Goal: Task Accomplishment & Management: Complete application form

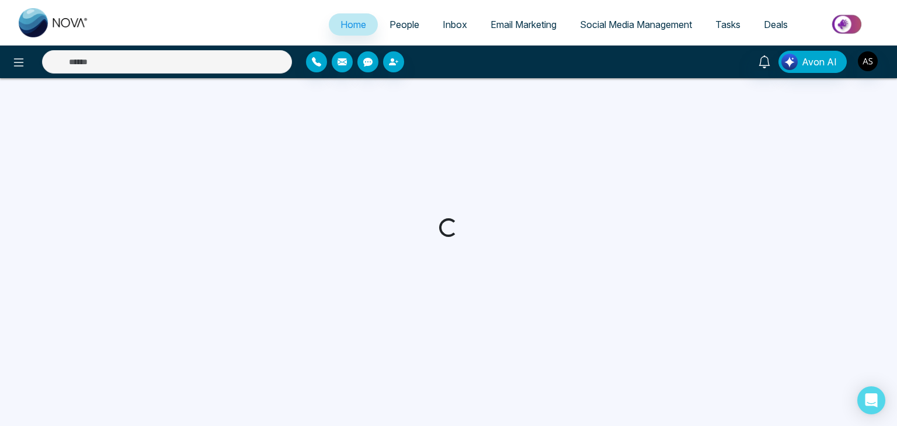
select select "*"
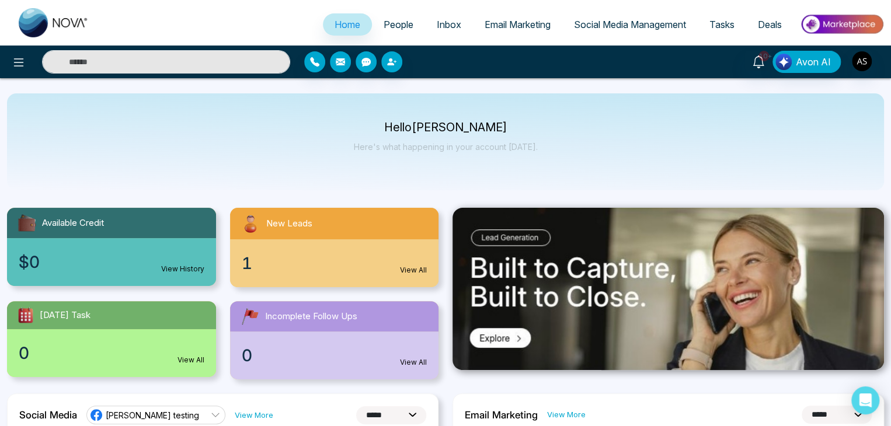
click at [4, 58] on div at bounding box center [148, 61] width 297 height 23
click at [12, 66] on icon at bounding box center [19, 62] width 14 height 14
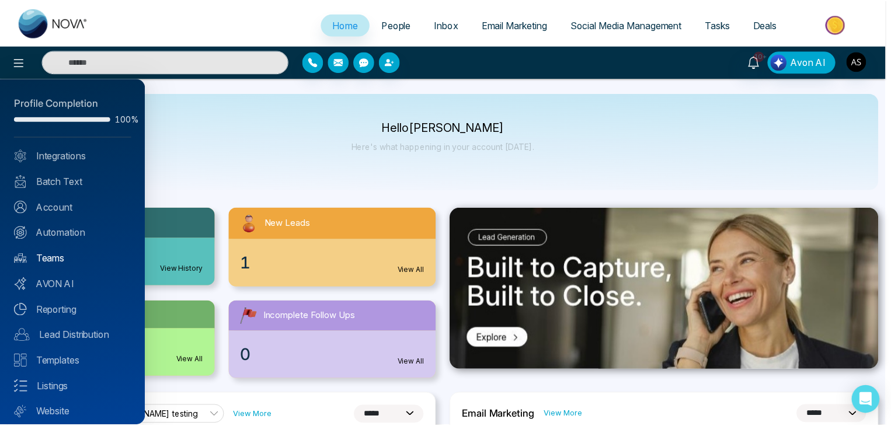
scroll to position [33, 0]
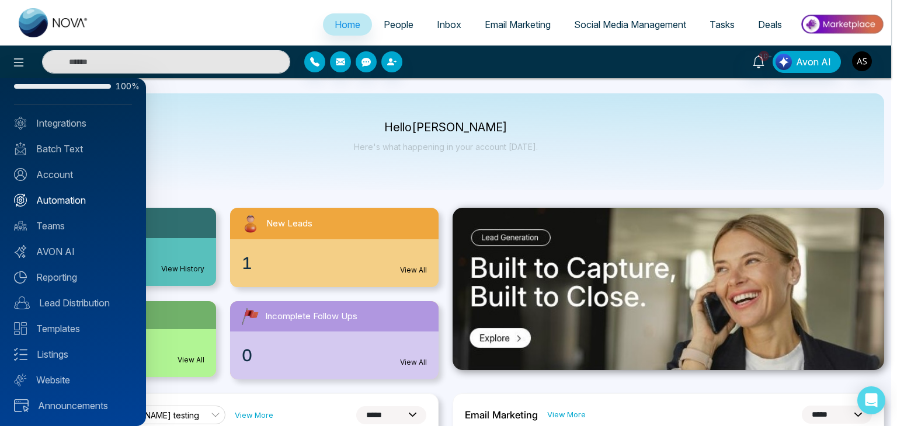
click at [81, 205] on link "Automation" at bounding box center [73, 200] width 118 height 14
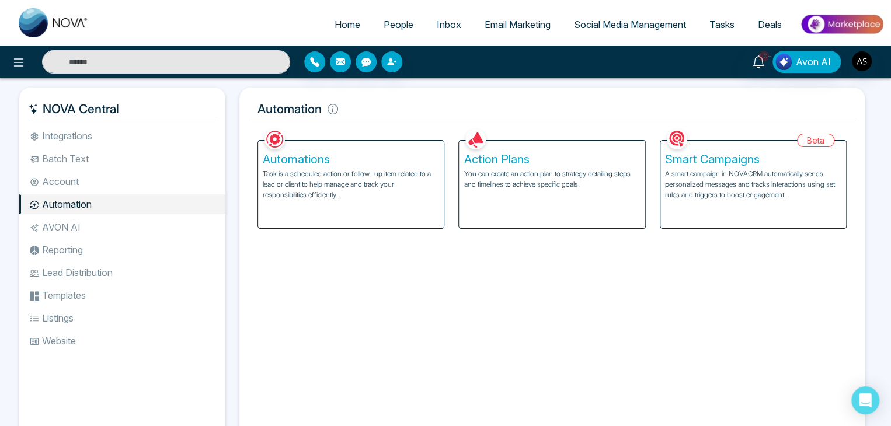
click at [350, 177] on p "Task is a scheduled action or follow-up item related to a lead or client to hel…" at bounding box center [351, 185] width 176 height 32
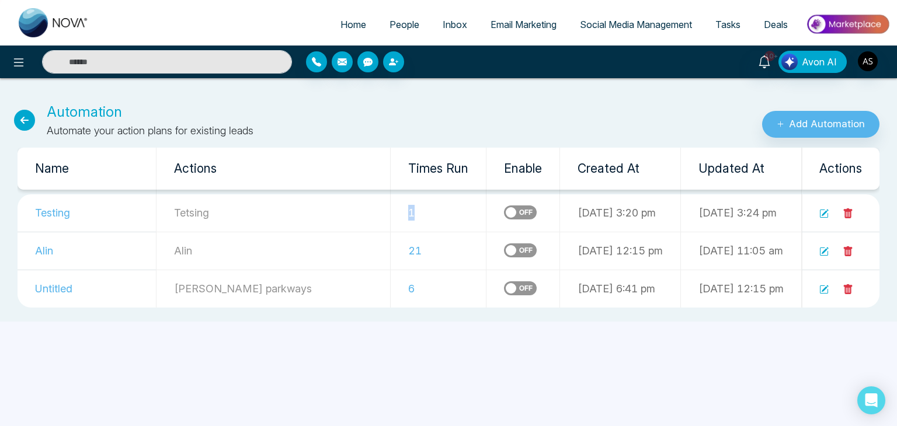
drag, startPoint x: 350, startPoint y: 215, endPoint x: 335, endPoint y: 215, distance: 15.2
click at [391, 215] on td "1" at bounding box center [439, 213] width 96 height 38
click at [823, 214] on icon at bounding box center [823, 213] width 9 height 9
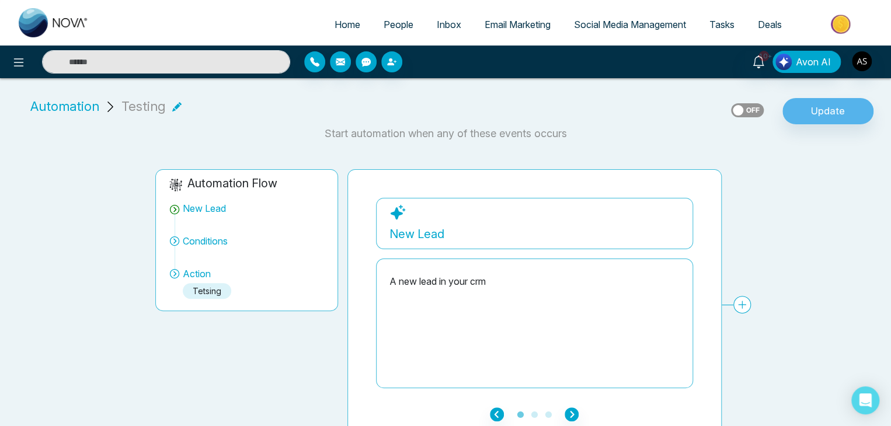
click at [86, 110] on span "Automation" at bounding box center [64, 106] width 69 height 19
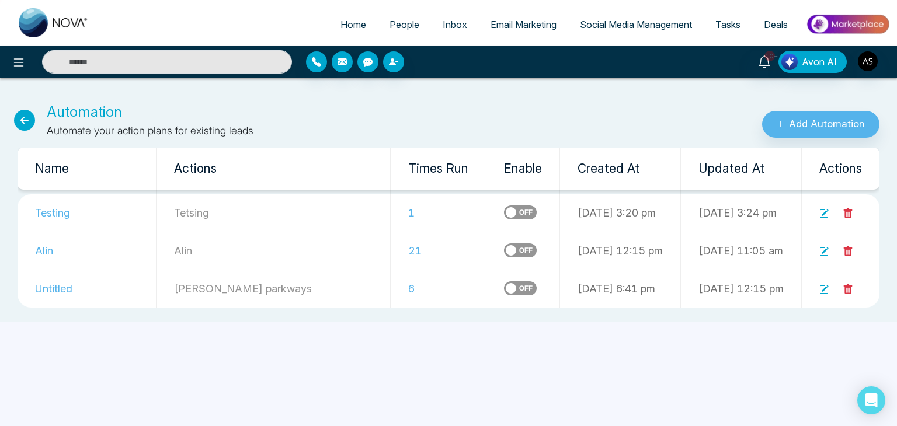
click at [26, 116] on icon at bounding box center [24, 120] width 21 height 21
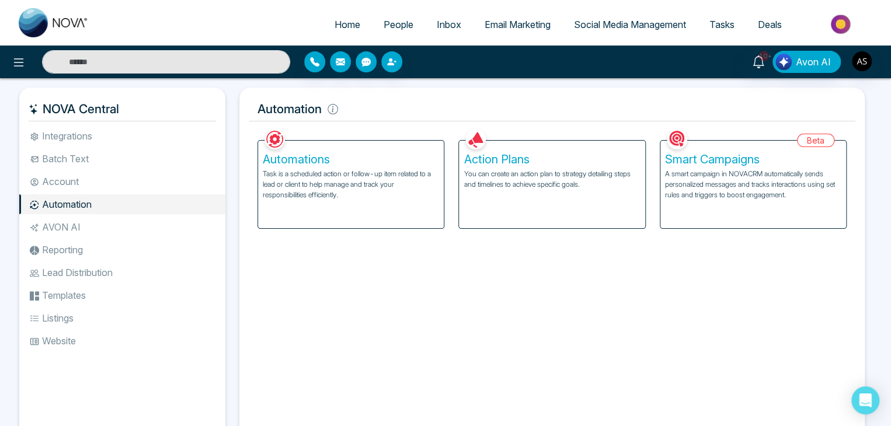
click at [517, 178] on p "You can create an action plan to strategy detailing steps and timelines to achi…" at bounding box center [552, 179] width 176 height 21
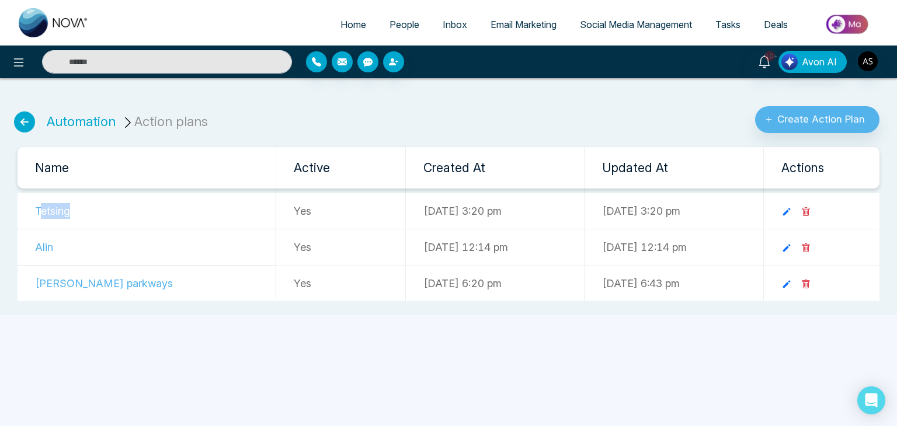
drag, startPoint x: 77, startPoint y: 213, endPoint x: 41, endPoint y: 213, distance: 36.2
click at [41, 213] on td "Tetsing" at bounding box center [147, 211] width 259 height 36
click at [105, 207] on td "Tetsing" at bounding box center [147, 211] width 259 height 36
click at [792, 214] on icon at bounding box center [786, 212] width 11 height 11
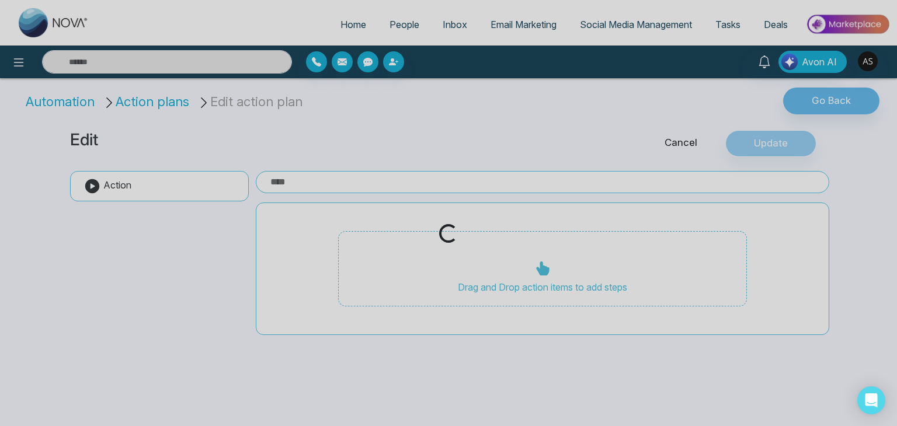
type input "*******"
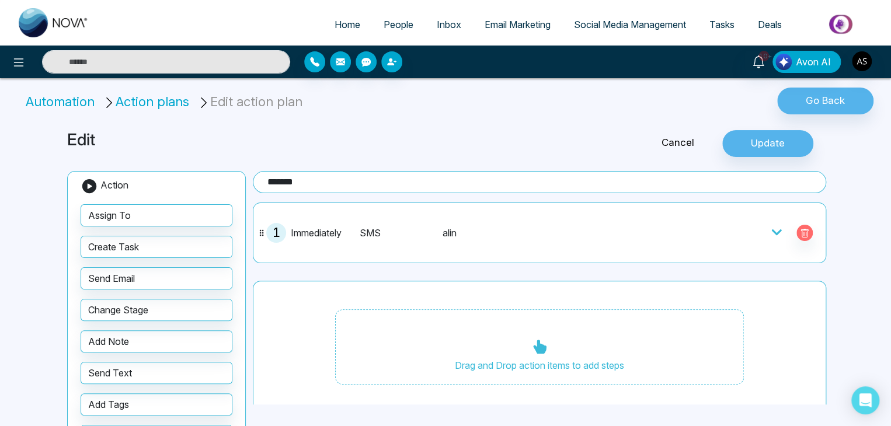
scroll to position [8, 0]
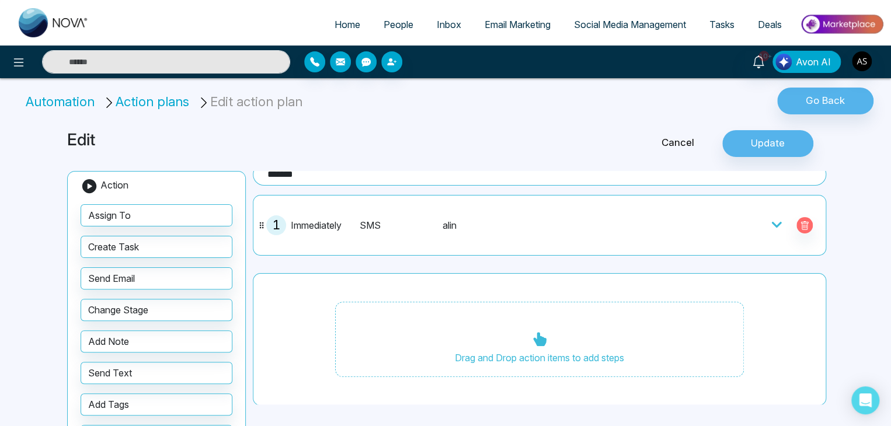
click at [771, 227] on icon at bounding box center [777, 225] width 12 height 12
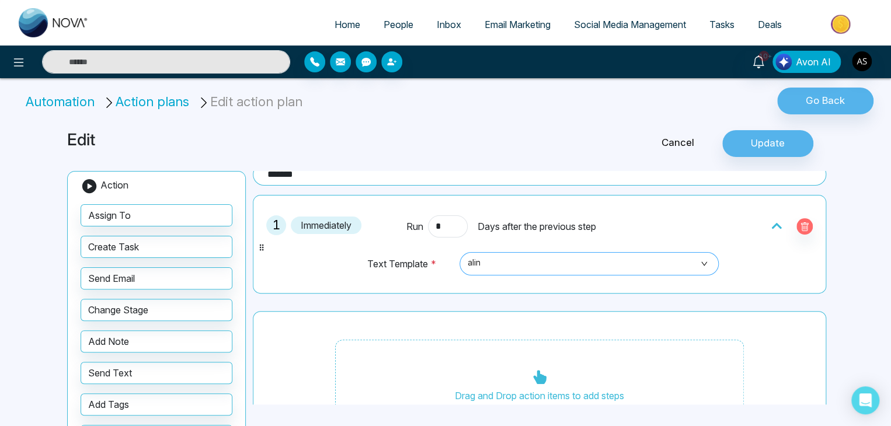
scroll to position [0, 0]
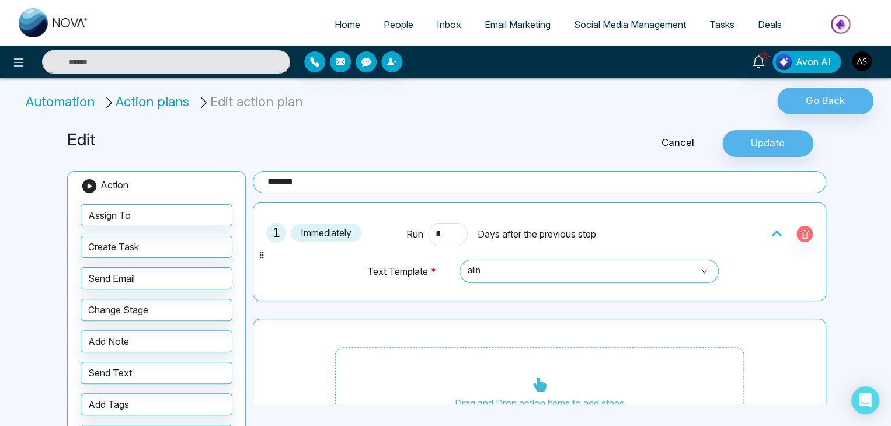
click at [60, 99] on li "Automation" at bounding box center [62, 101] width 73 height 19
click at [401, 24] on span "People" at bounding box center [399, 25] width 30 height 12
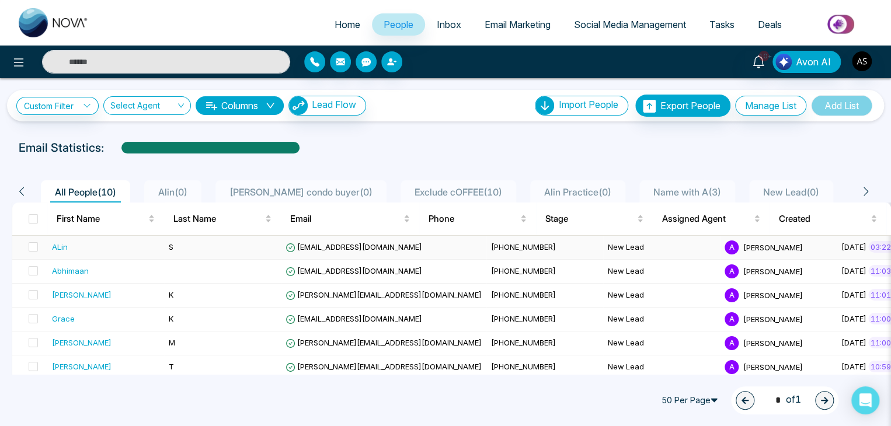
click at [348, 251] on td "[EMAIL_ADDRESS][DOMAIN_NAME]" at bounding box center [384, 248] width 206 height 24
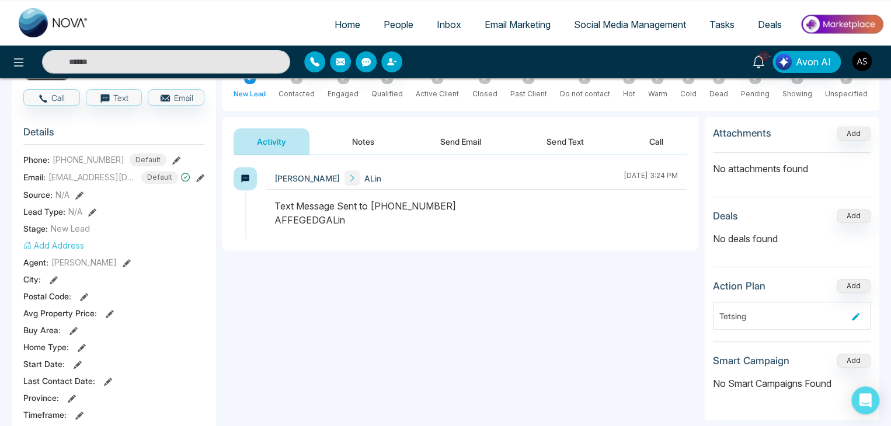
scroll to position [112, 0]
drag, startPoint x: 273, startPoint y: 201, endPoint x: 378, endPoint y: 218, distance: 106.5
click at [378, 218] on div at bounding box center [476, 219] width 421 height 40
click at [378, 218] on div "Text Message Sent to +14376616013 AFFEGEDGALin" at bounding box center [475, 213] width 403 height 28
drag, startPoint x: 342, startPoint y: 220, endPoint x: 258, endPoint y: 227, distance: 84.9
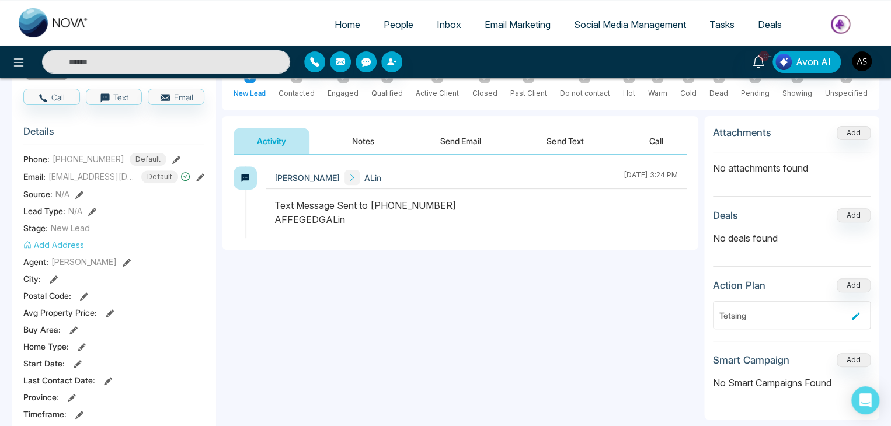
click at [258, 227] on div "Alin Shah ALin August 12 2025 | 3:24 PM" at bounding box center [460, 202] width 453 height 72
click at [360, 253] on div "**********" at bounding box center [460, 272] width 476 height 234
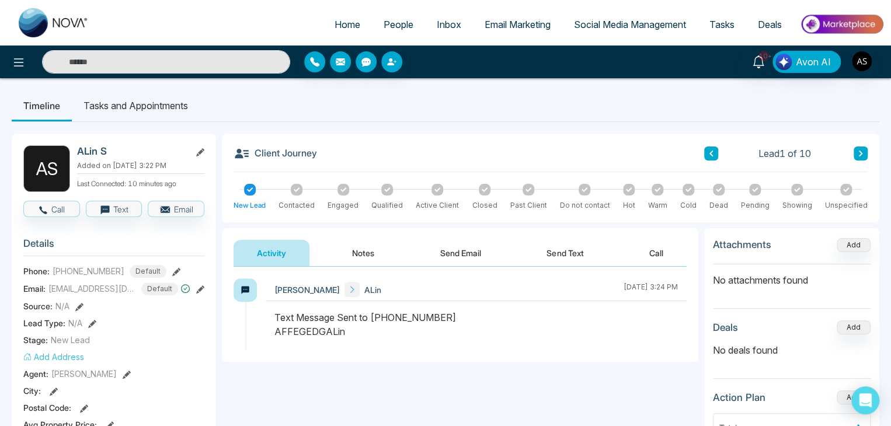
click at [342, 18] on link "Home" at bounding box center [347, 24] width 49 height 22
select select "*"
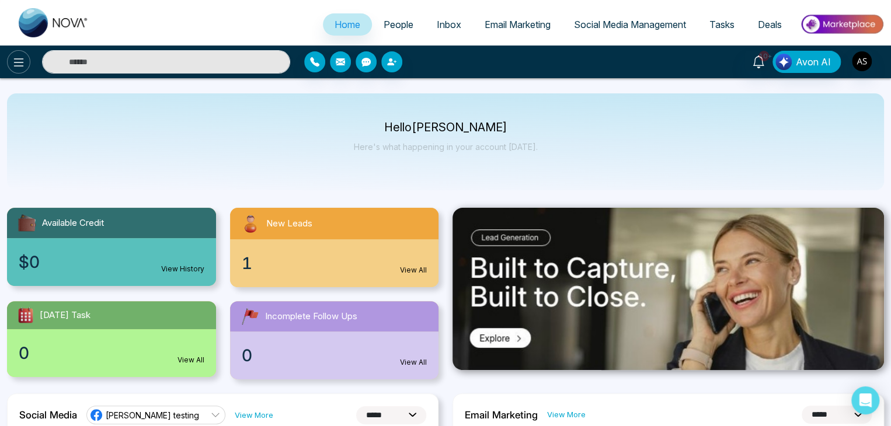
click at [20, 70] on button at bounding box center [18, 61] width 23 height 23
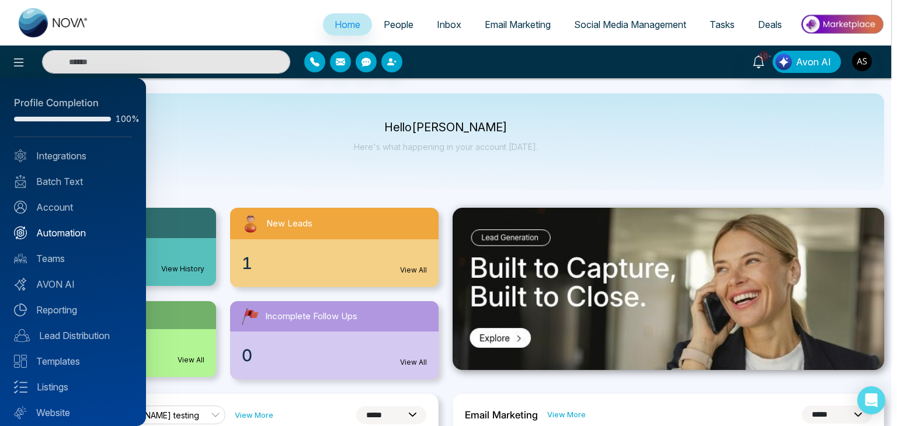
click at [83, 234] on link "Automation" at bounding box center [73, 233] width 118 height 14
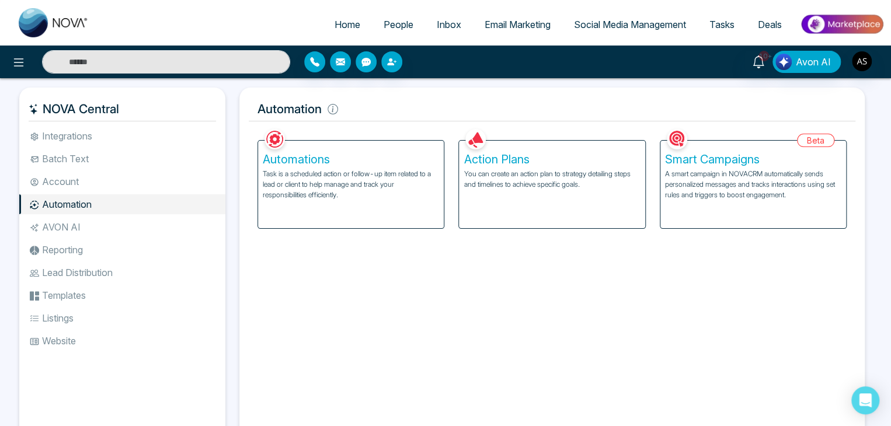
click at [388, 192] on p "Task is a scheduled action or follow-up item related to a lead or client to hel…" at bounding box center [351, 185] width 176 height 32
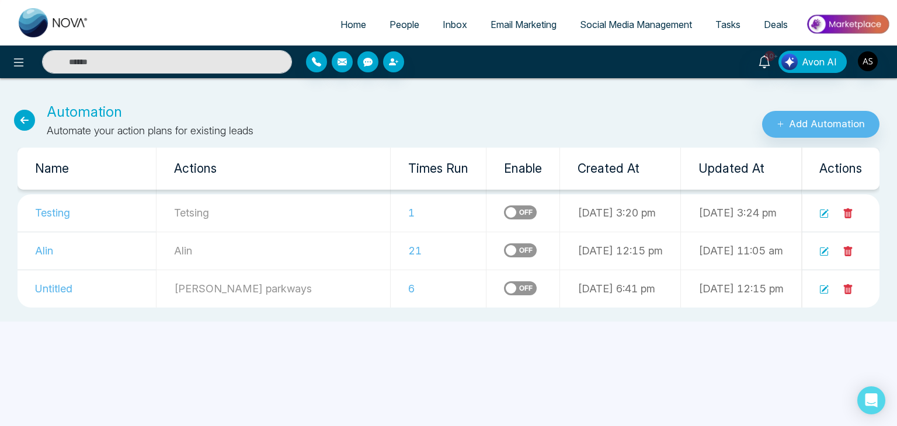
click at [13, 115] on div "Automation Automate your action plans for existing leads" at bounding box center [299, 120] width 598 height 37
click at [9, 114] on div "Automation Automate your action plans for existing leads" at bounding box center [299, 120] width 598 height 37
click at [24, 117] on icon at bounding box center [24, 120] width 21 height 21
click at [30, 122] on icon at bounding box center [24, 120] width 21 height 21
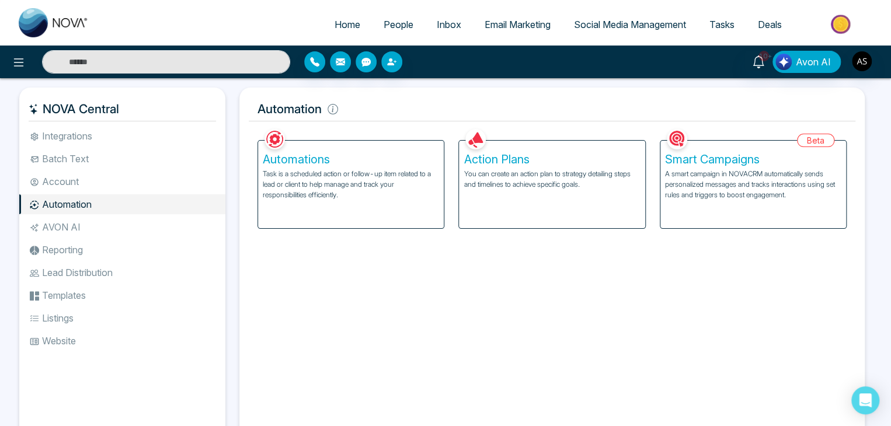
click at [523, 198] on div "Action Plans You can create an action plan to strategy detailing steps and time…" at bounding box center [552, 185] width 186 height 88
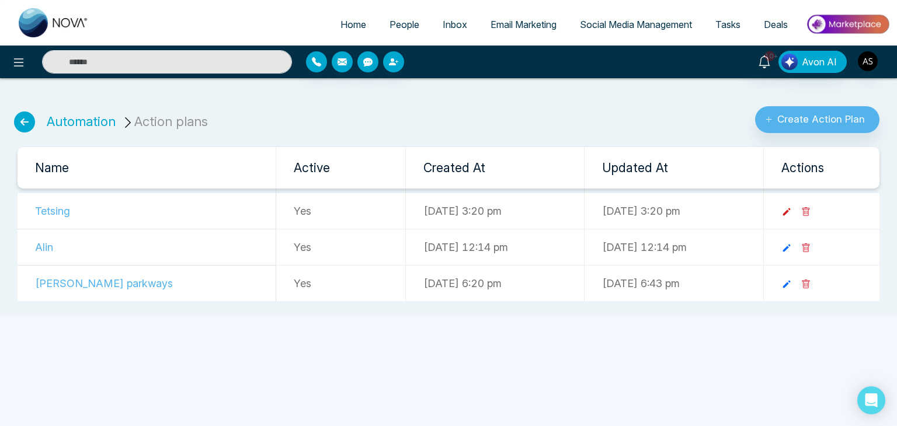
click at [792, 210] on icon at bounding box center [786, 212] width 11 height 11
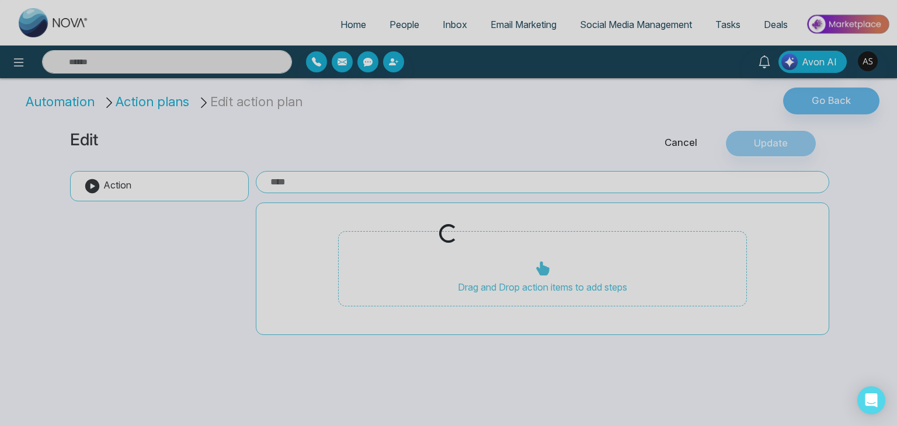
type input "*******"
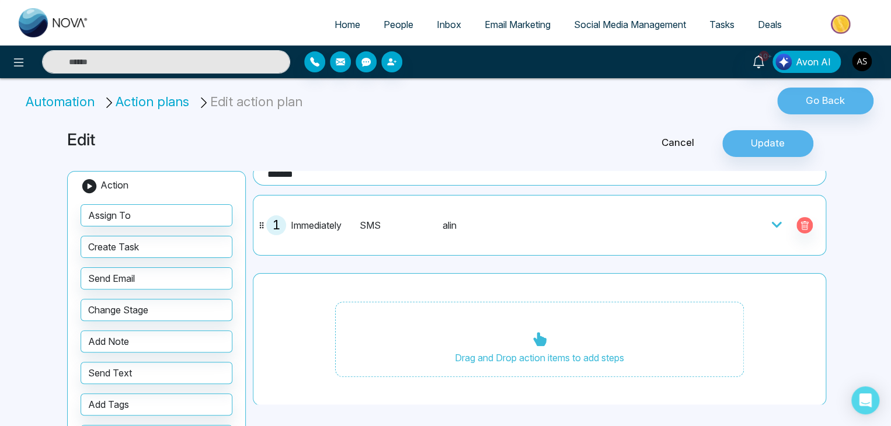
scroll to position [2, 0]
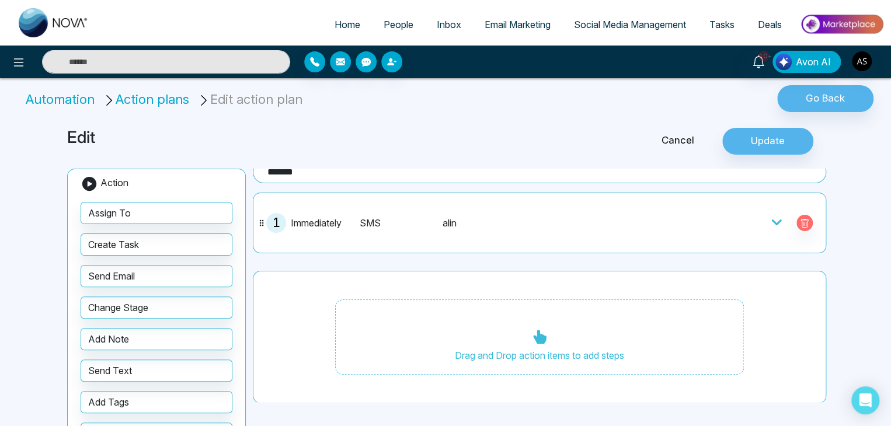
click at [771, 221] on icon at bounding box center [777, 223] width 12 height 12
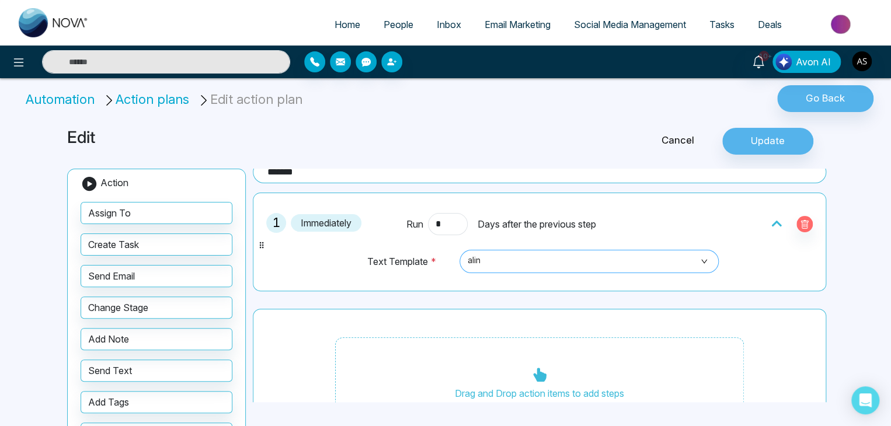
click at [534, 262] on span "alin" at bounding box center [589, 262] width 243 height 20
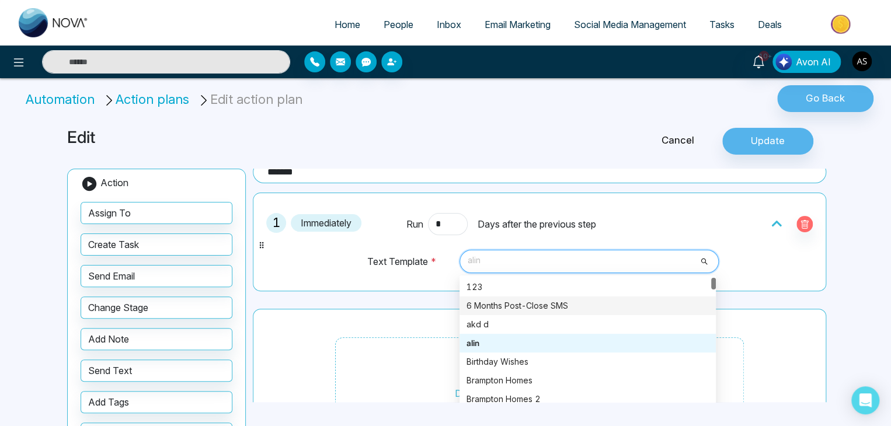
click at [530, 302] on div "6 Months Post-Close SMS" at bounding box center [588, 306] width 242 height 13
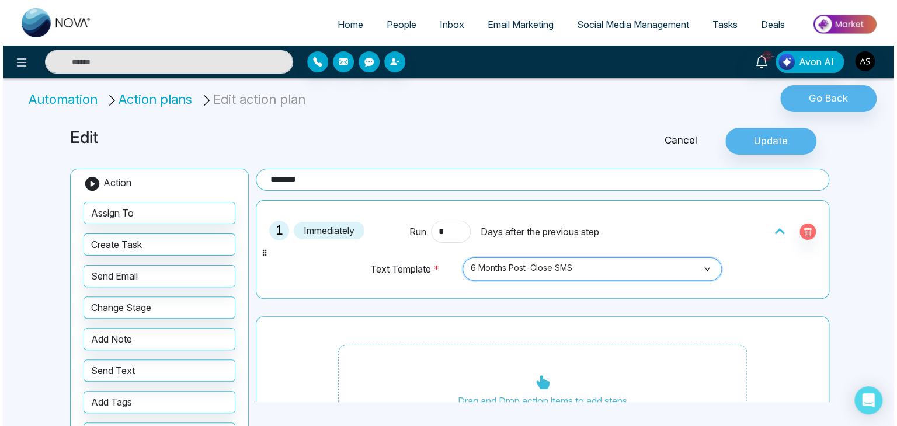
scroll to position [0, 0]
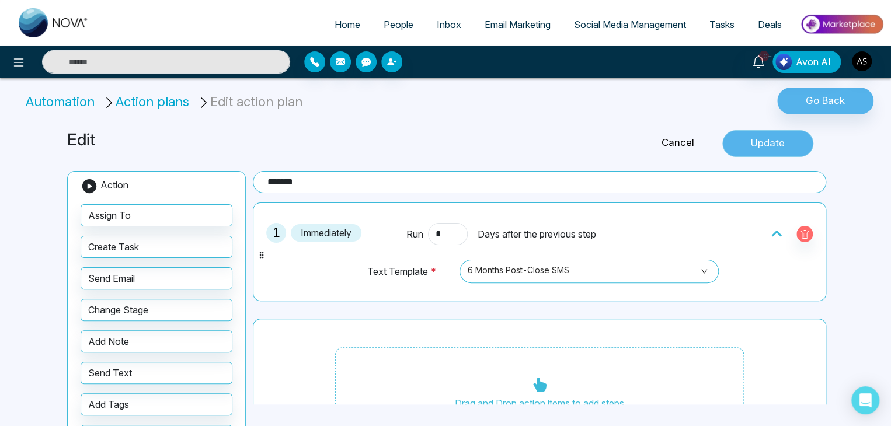
click at [773, 146] on button "Update" at bounding box center [767, 143] width 91 height 27
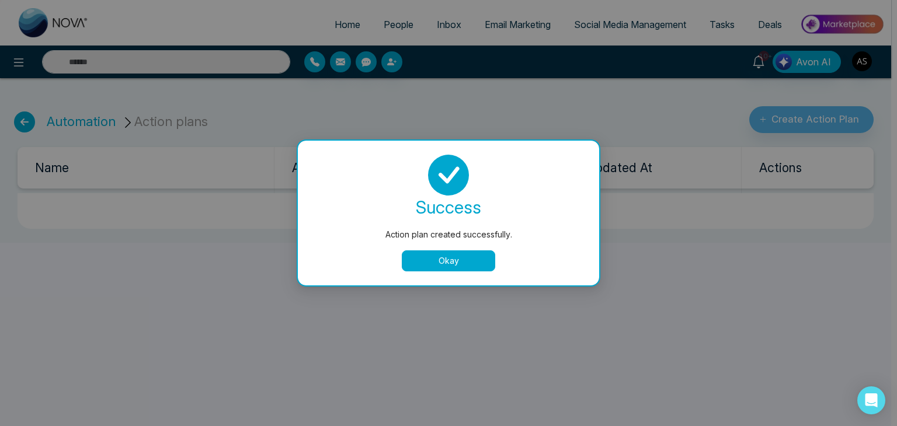
click at [447, 269] on button "Okay" at bounding box center [448, 261] width 93 height 21
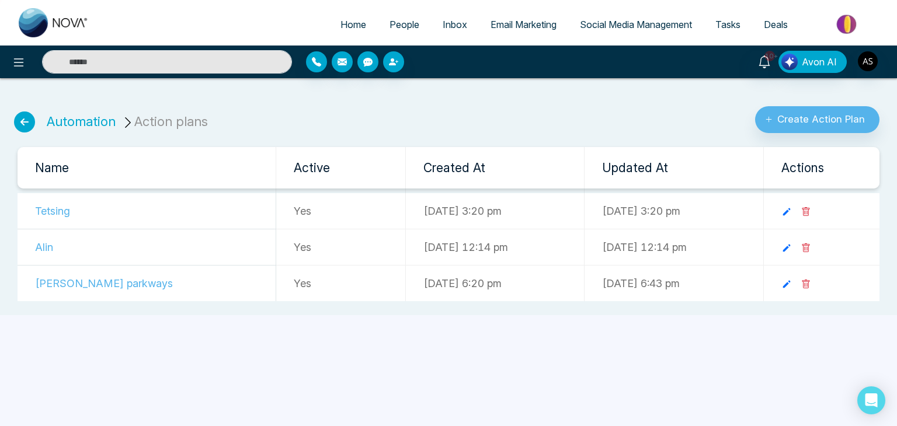
click at [409, 32] on link "People" at bounding box center [404, 24] width 53 height 22
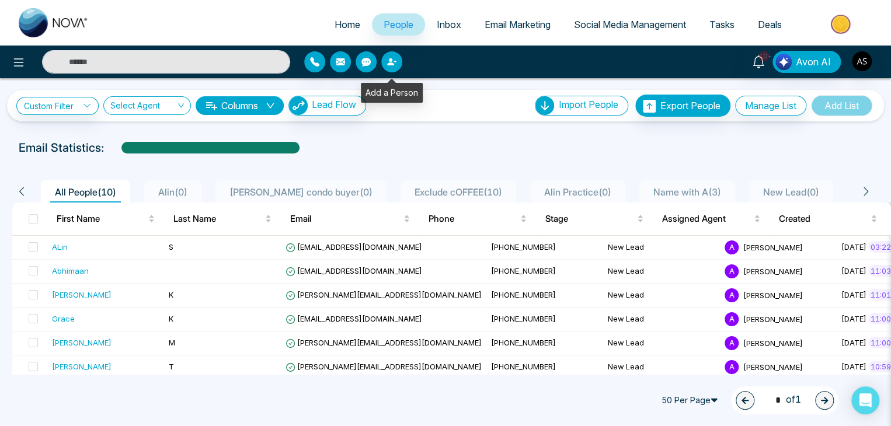
click at [395, 56] on button "button" at bounding box center [391, 61] width 21 height 21
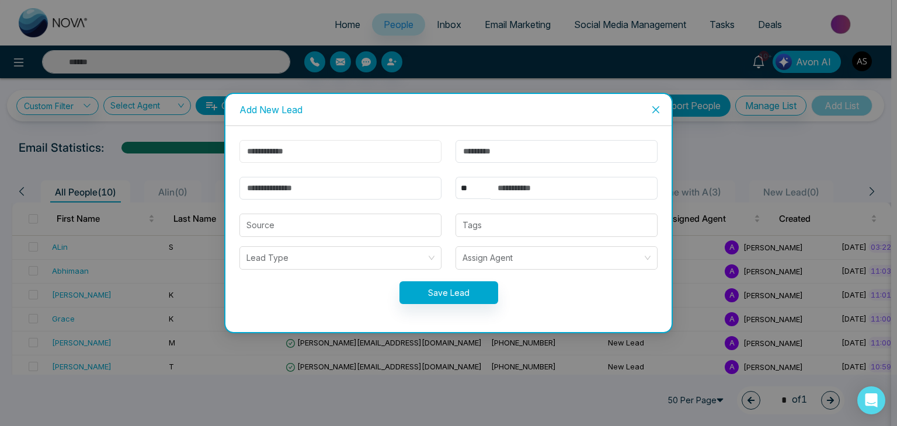
click at [373, 140] on input "text" at bounding box center [340, 151] width 202 height 23
type input "******"
click at [461, 152] on input "text" at bounding box center [556, 151] width 202 height 23
type input "*"
click at [406, 182] on input "email" at bounding box center [340, 188] width 202 height 23
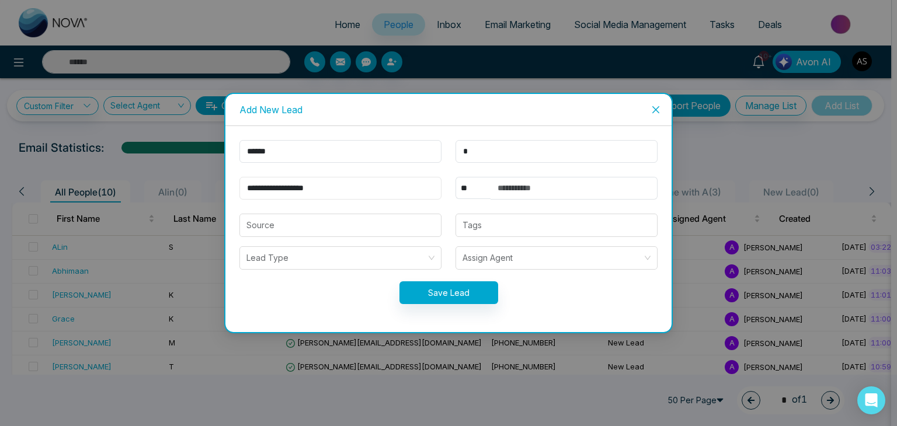
type input "**********"
click at [472, 187] on select "** **** *** *** *** **** ***" at bounding box center [472, 188] width 35 height 22
select select "***"
click at [455, 177] on select "** **** *** *** *** **** ***" at bounding box center [472, 188] width 35 height 22
click at [565, 183] on input "text" at bounding box center [574, 188] width 167 height 23
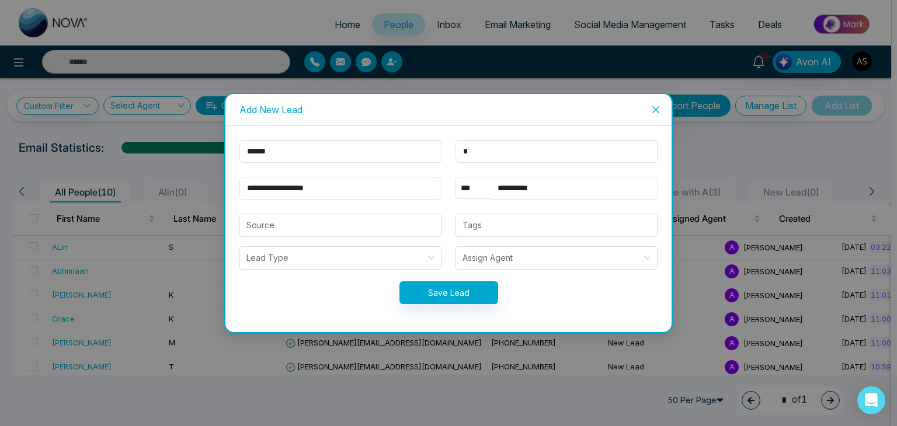
type input "**********"
click at [460, 300] on button "Save Lead" at bounding box center [448, 292] width 99 height 23
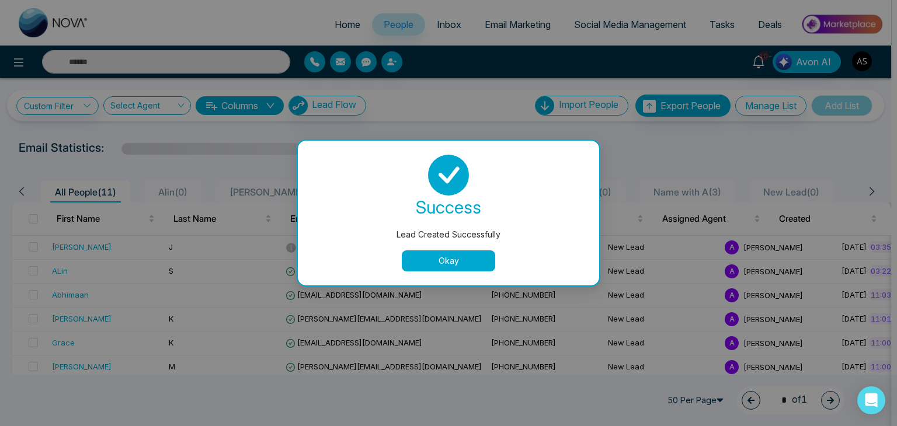
click at [472, 261] on button "Okay" at bounding box center [448, 261] width 93 height 21
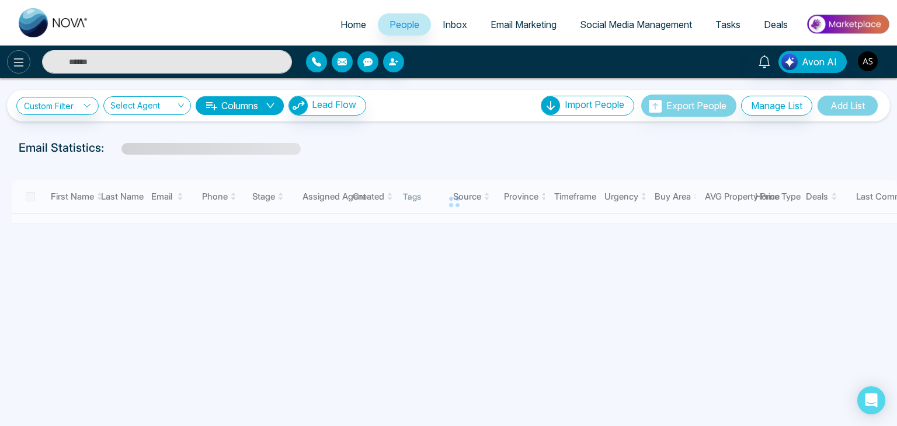
click at [22, 57] on icon at bounding box center [19, 62] width 14 height 14
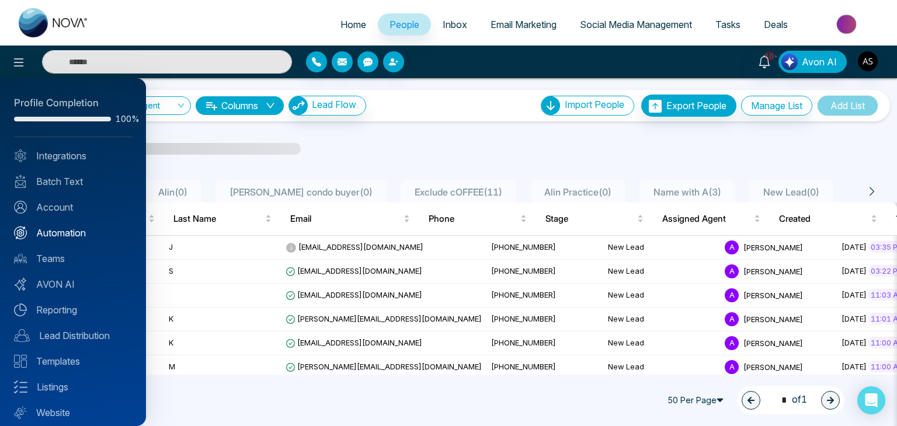
click at [75, 233] on link "Automation" at bounding box center [73, 233] width 118 height 14
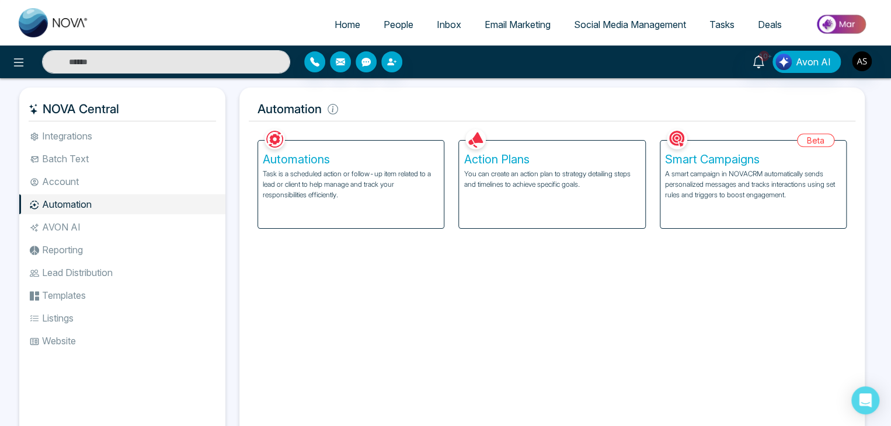
click at [408, 182] on p "Task is a scheduled action or follow-up item related to a lead or client to hel…" at bounding box center [351, 185] width 176 height 32
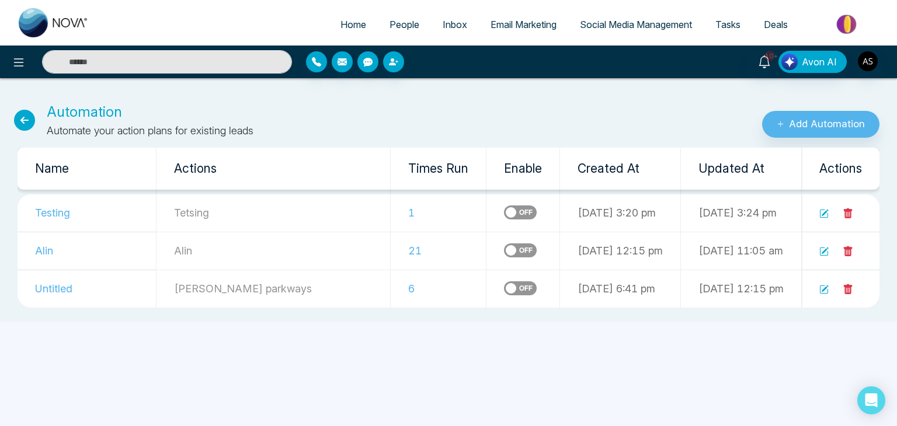
click at [395, 22] on span "People" at bounding box center [404, 25] width 30 height 12
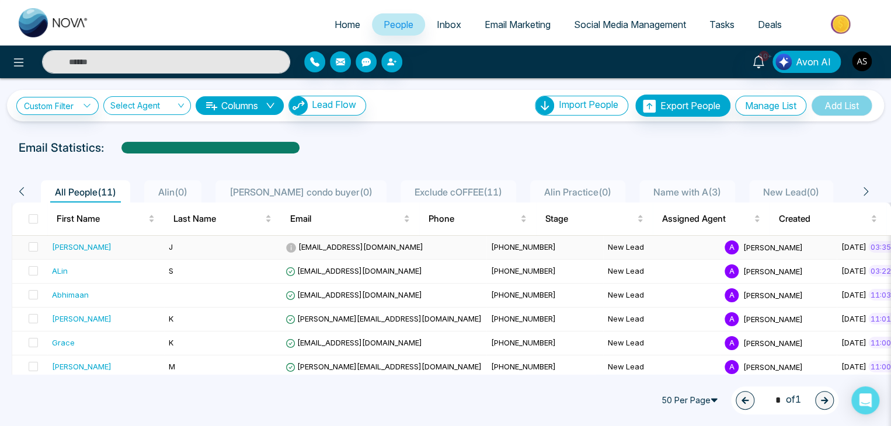
click at [240, 249] on td "J" at bounding box center [222, 248] width 117 height 24
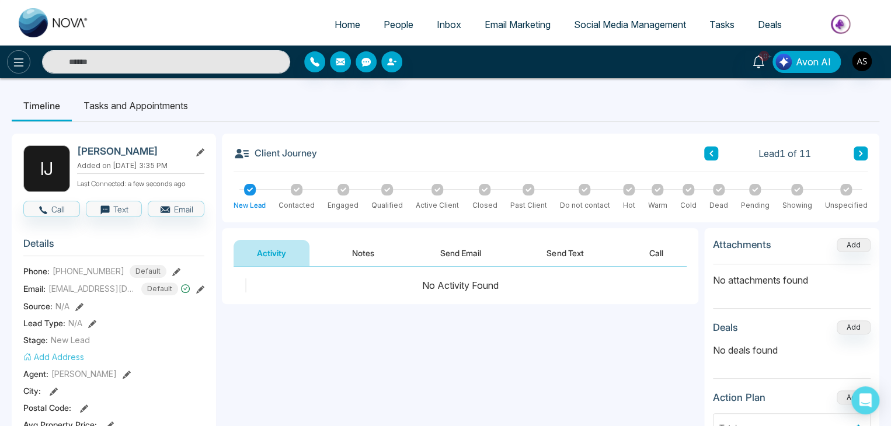
click at [19, 69] on icon at bounding box center [19, 62] width 14 height 14
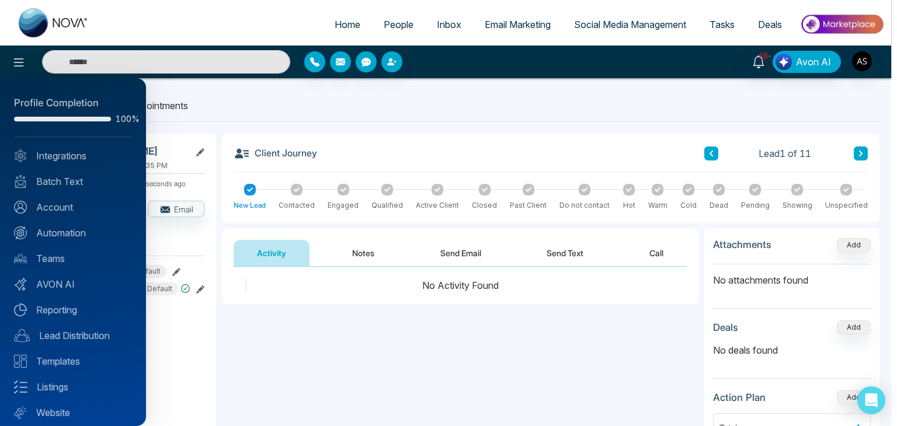
click at [404, 26] on div at bounding box center [448, 213] width 897 height 426
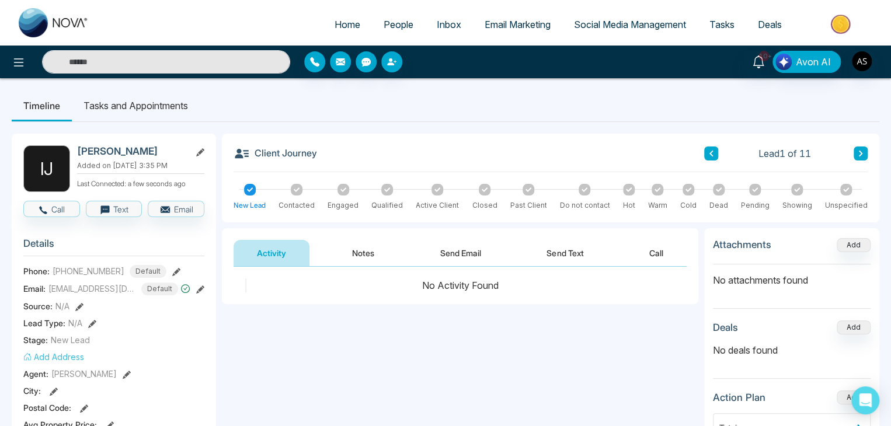
click at [336, 20] on span "Home" at bounding box center [348, 25] width 26 height 12
select select "*"
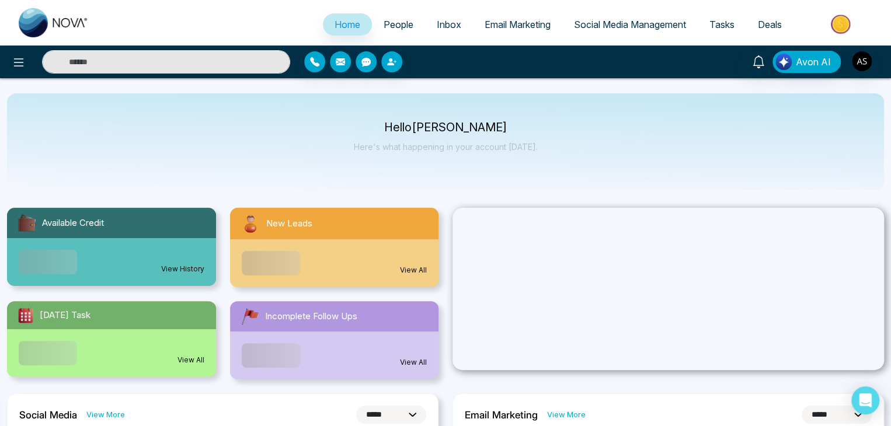
click at [384, 22] on span "People" at bounding box center [399, 25] width 30 height 12
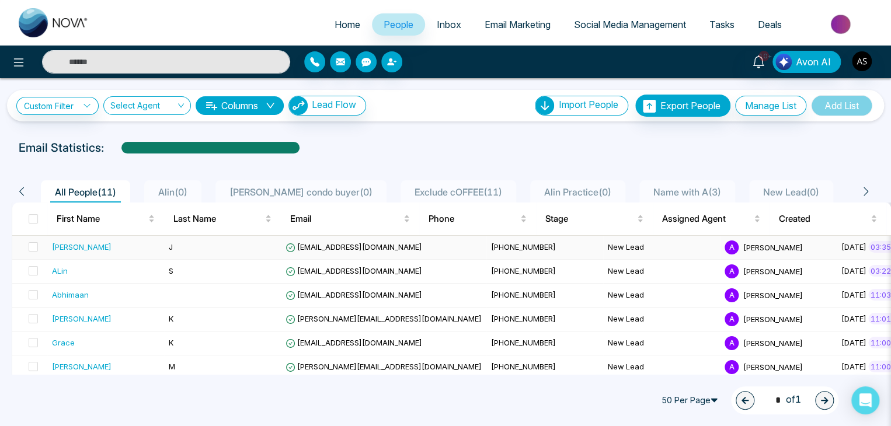
click at [327, 251] on span "[EMAIL_ADDRESS][DOMAIN_NAME]" at bounding box center [354, 246] width 137 height 9
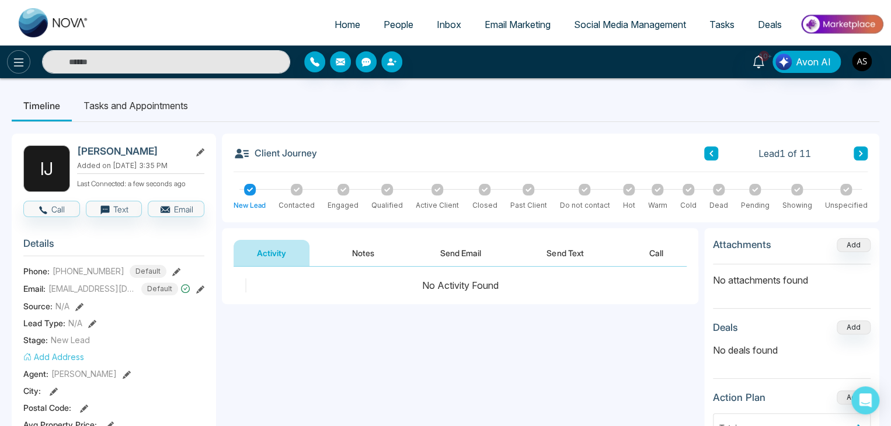
click at [16, 59] on icon at bounding box center [19, 62] width 14 height 14
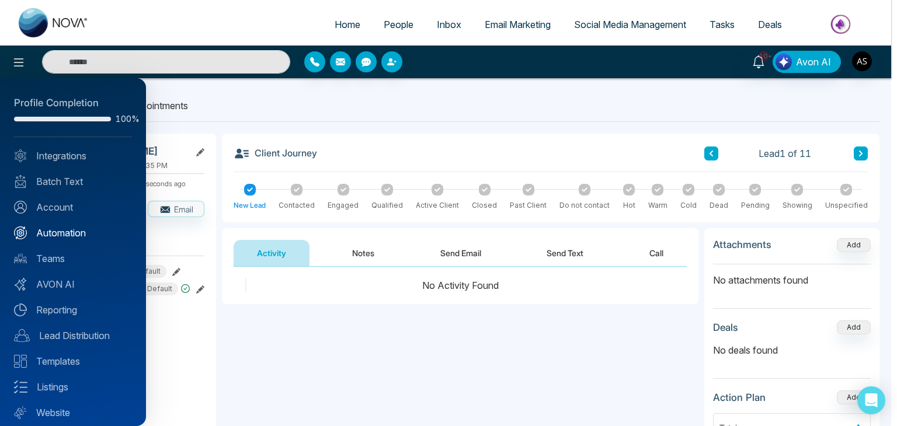
click at [61, 236] on link "Automation" at bounding box center [73, 233] width 118 height 14
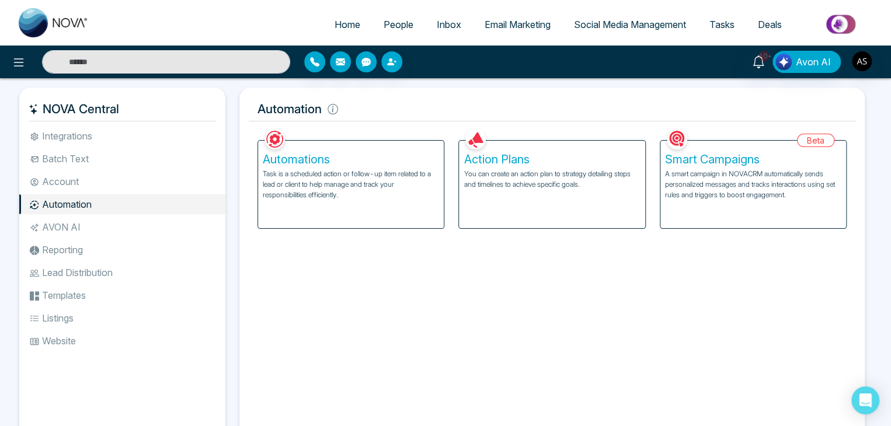
click at [399, 180] on p "Task is a scheduled action or follow-up item related to a lead or client to hel…" at bounding box center [351, 185] width 176 height 32
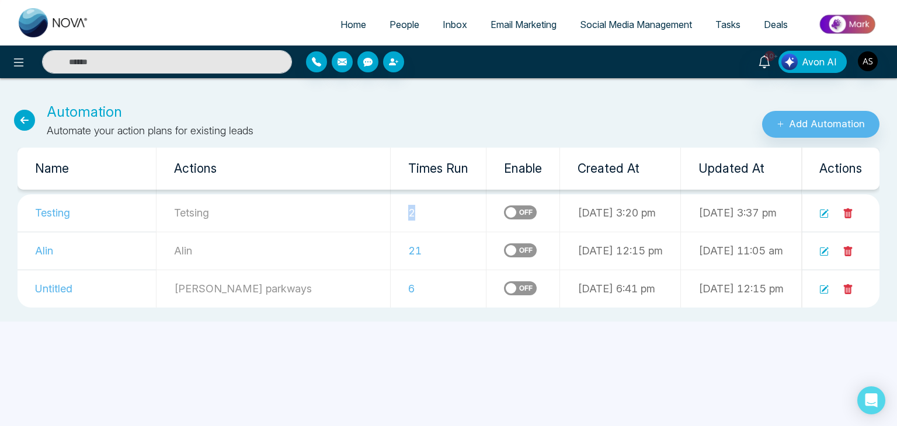
drag, startPoint x: 338, startPoint y: 208, endPoint x: 361, endPoint y: 212, distance: 24.3
click at [391, 212] on td "2" at bounding box center [439, 213] width 96 height 38
click at [389, 20] on span "People" at bounding box center [404, 25] width 30 height 12
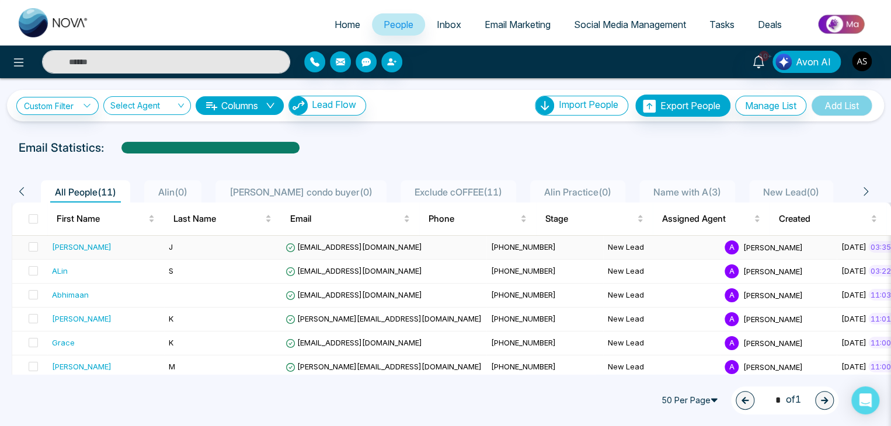
drag, startPoint x: 227, startPoint y: 258, endPoint x: 217, endPoint y: 248, distance: 14.0
click at [217, 248] on td "J" at bounding box center [222, 248] width 117 height 24
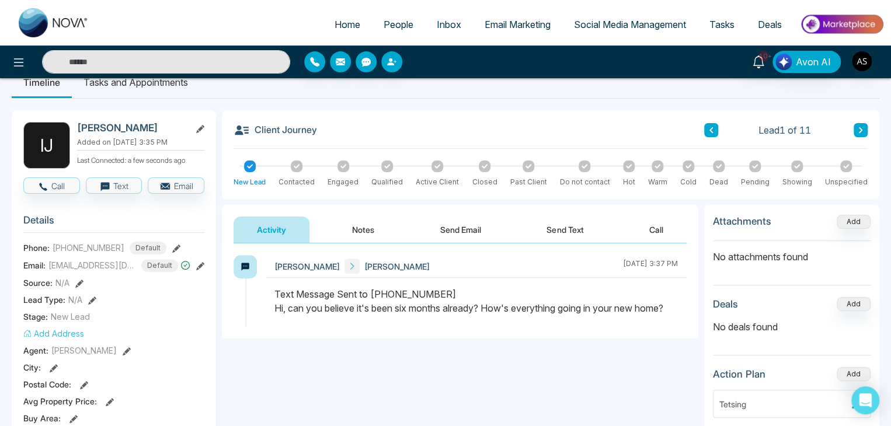
scroll to position [25, 0]
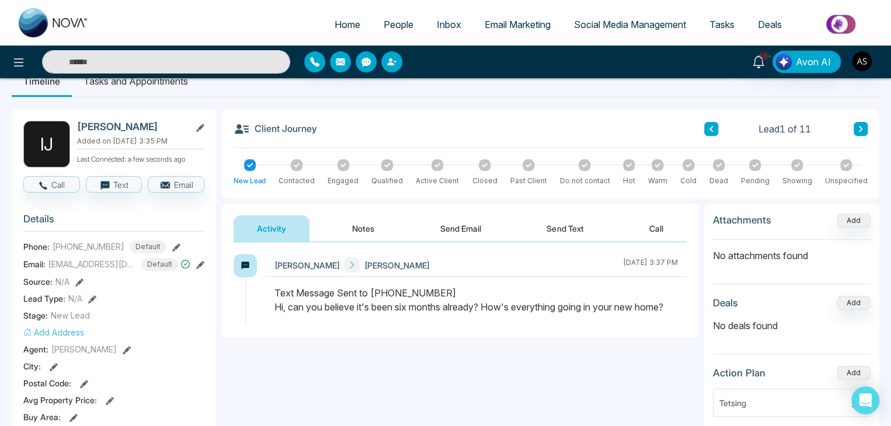
drag, startPoint x: 277, startPoint y: 309, endPoint x: 632, endPoint y: 302, distance: 355.1
click at [632, 302] on div "Text Message Sent to [PHONE_NUMBER] Hi, can you believe it's been six months al…" at bounding box center [475, 300] width 403 height 28
click at [682, 318] on div at bounding box center [476, 306] width 421 height 40
drag, startPoint x: 680, startPoint y: 313, endPoint x: 261, endPoint y: 318, distance: 419.3
click at [261, 318] on div "[PERSON_NAME] [DATE] 3:37 PM" at bounding box center [460, 290] width 453 height 72
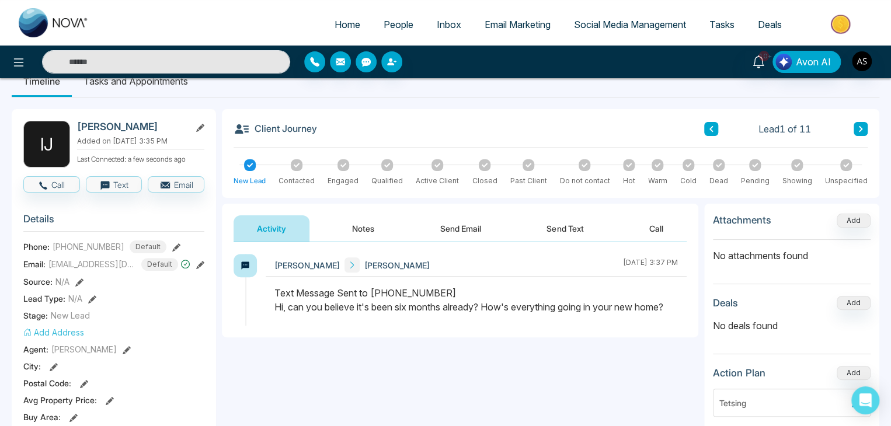
click at [319, 347] on div "**********" at bounding box center [460, 359] width 476 height 234
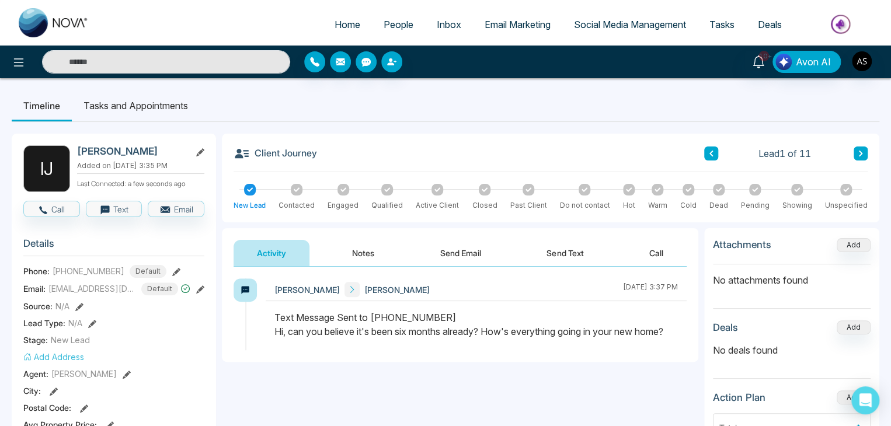
scroll to position [0, 0]
click at [349, 23] on span "Home" at bounding box center [348, 25] width 26 height 12
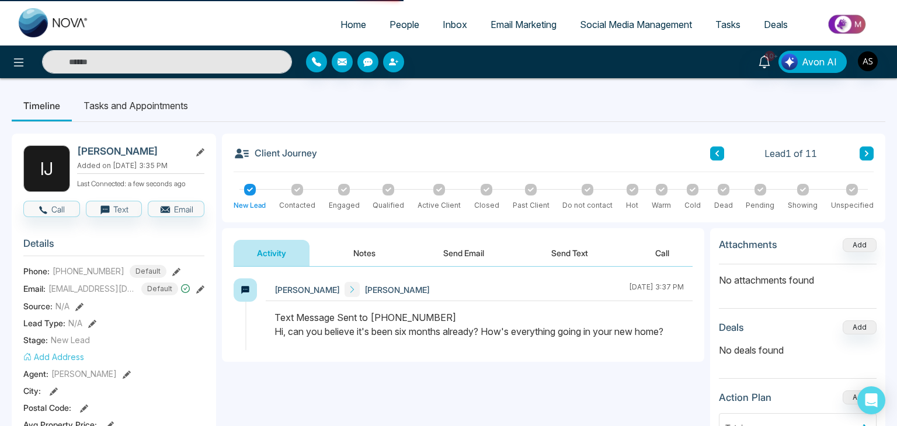
select select "*"
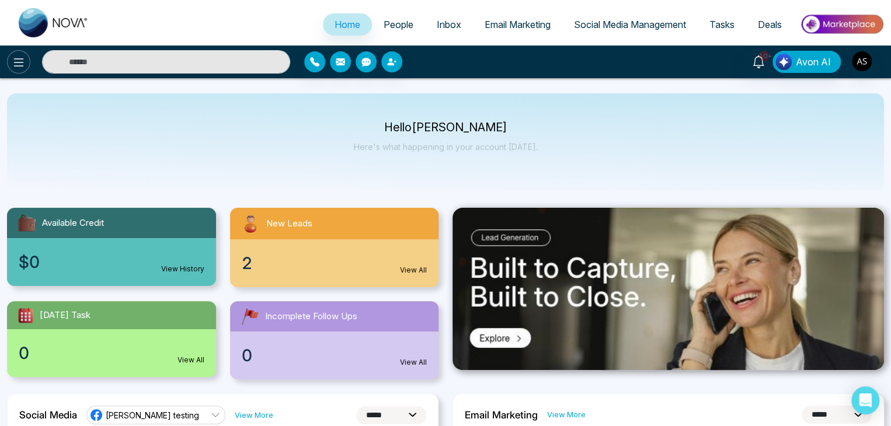
click at [24, 67] on icon at bounding box center [19, 62] width 14 height 14
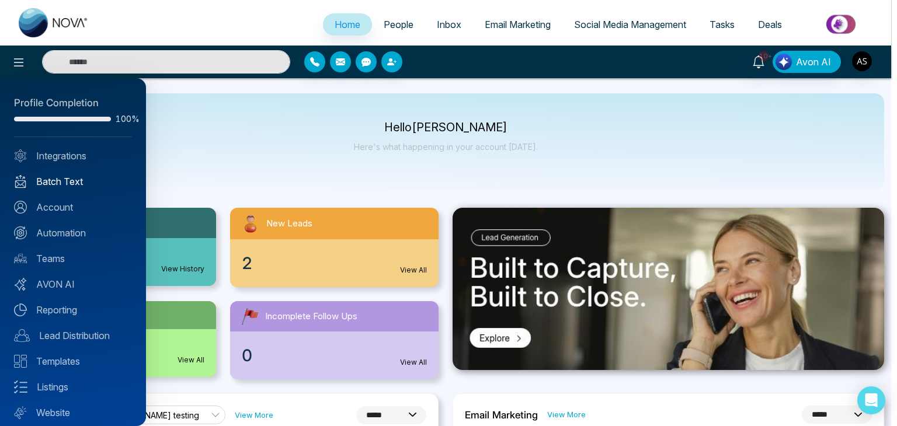
click at [90, 176] on link "Batch Text" at bounding box center [73, 182] width 118 height 14
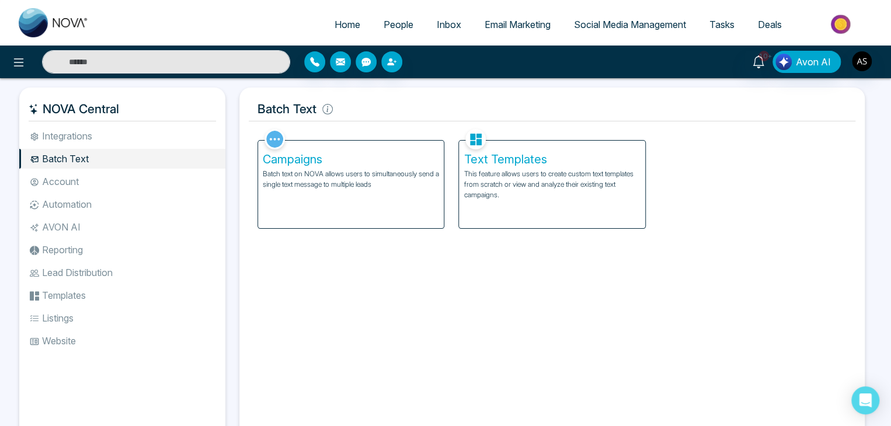
click at [329, 166] on div "Campaigns Batch text on NOVA allows users to simultaneously send a single text …" at bounding box center [351, 185] width 186 height 88
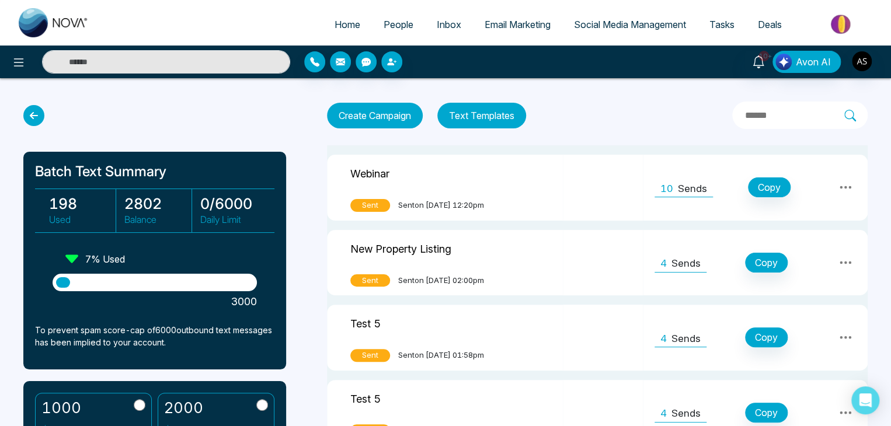
click at [345, 22] on span "Home" at bounding box center [348, 25] width 26 height 12
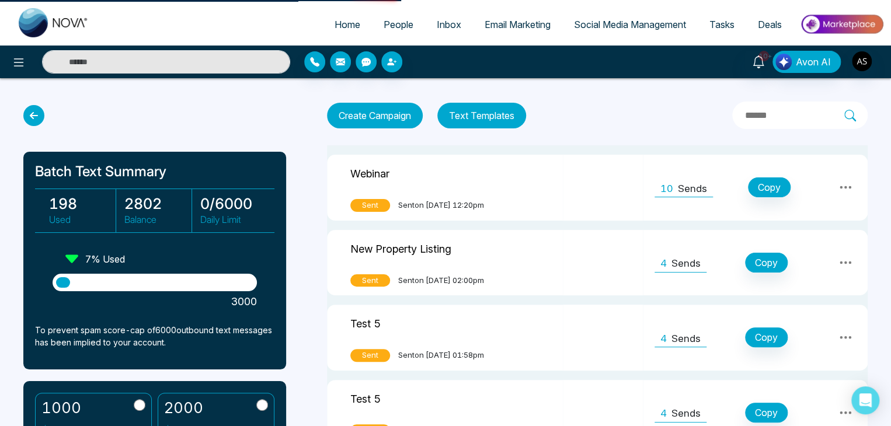
select select "*"
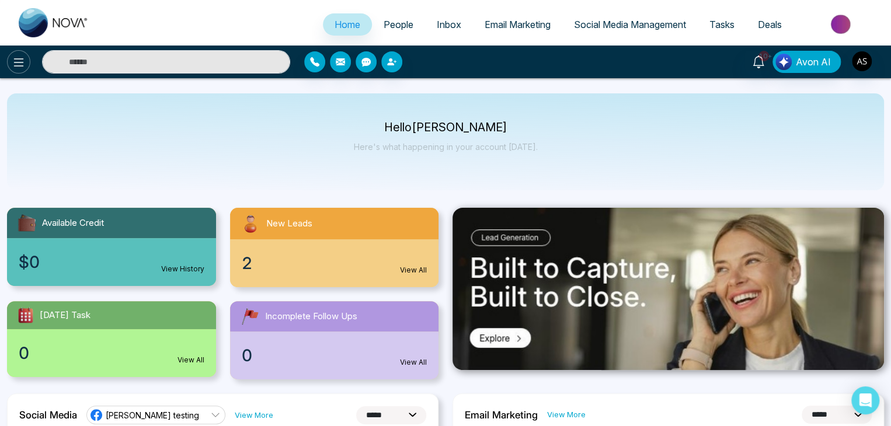
click at [11, 56] on button at bounding box center [18, 61] width 23 height 23
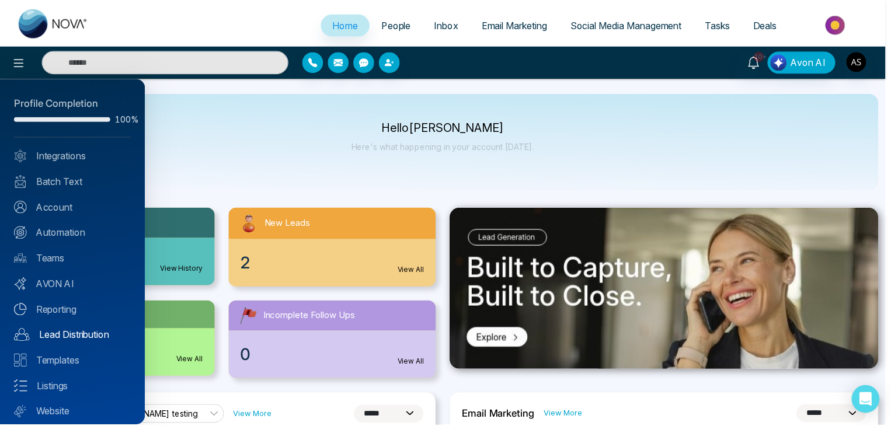
scroll to position [33, 0]
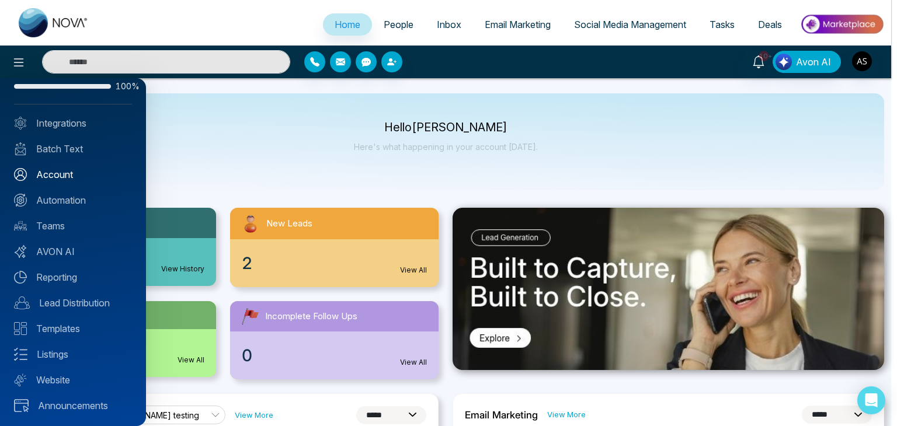
click at [77, 177] on link "Account" at bounding box center [73, 175] width 118 height 14
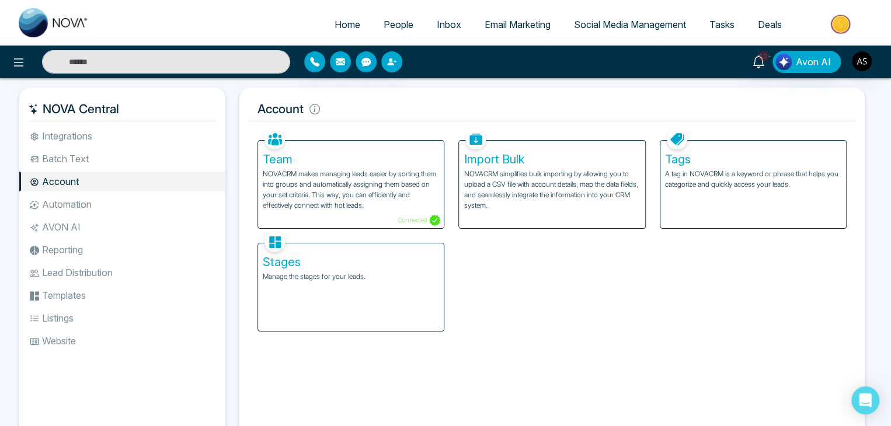
click at [350, 25] on span "Home" at bounding box center [348, 25] width 26 height 12
select select "*"
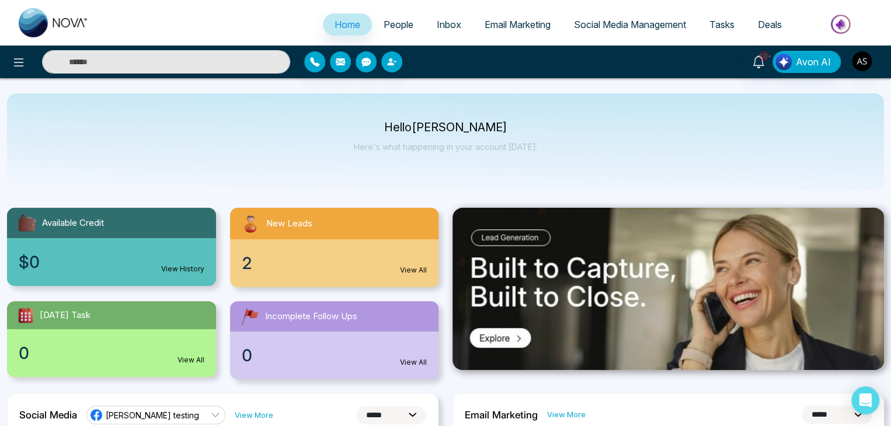
click at [388, 20] on span "People" at bounding box center [399, 25] width 30 height 12
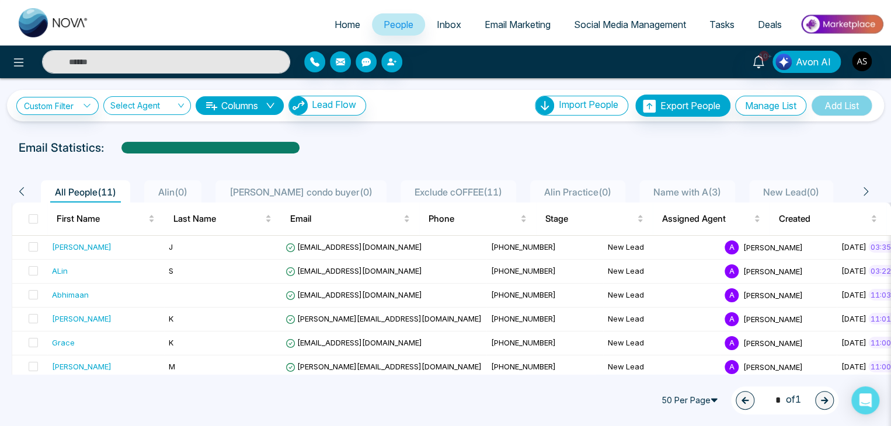
click at [427, 190] on span "Exclude cOFFEE ( 11 )" at bounding box center [458, 192] width 97 height 12
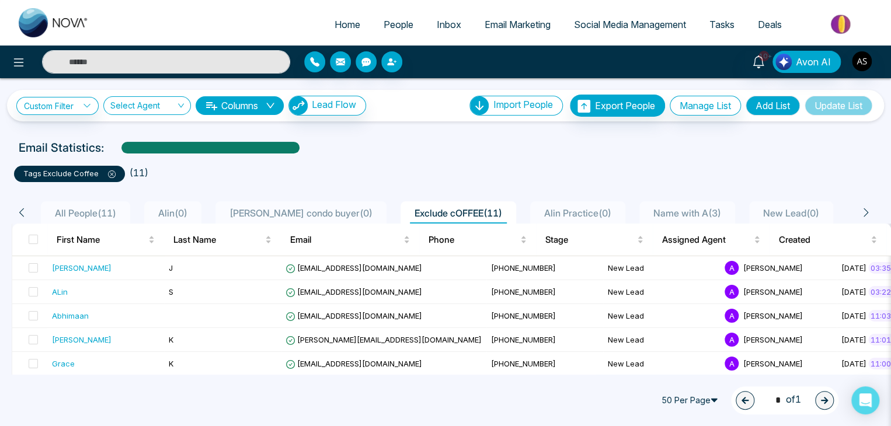
click at [98, 208] on span "All People ( 11 )" at bounding box center [85, 213] width 71 height 12
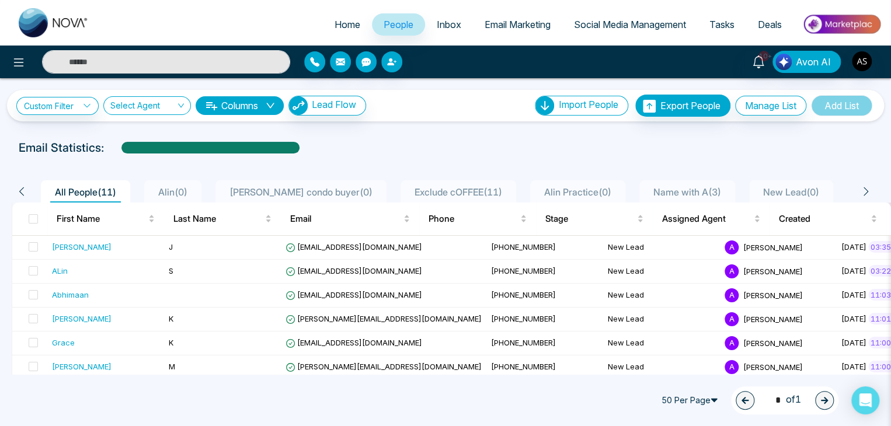
click at [680, 192] on span "Name with A ( 3 )" at bounding box center [687, 192] width 77 height 12
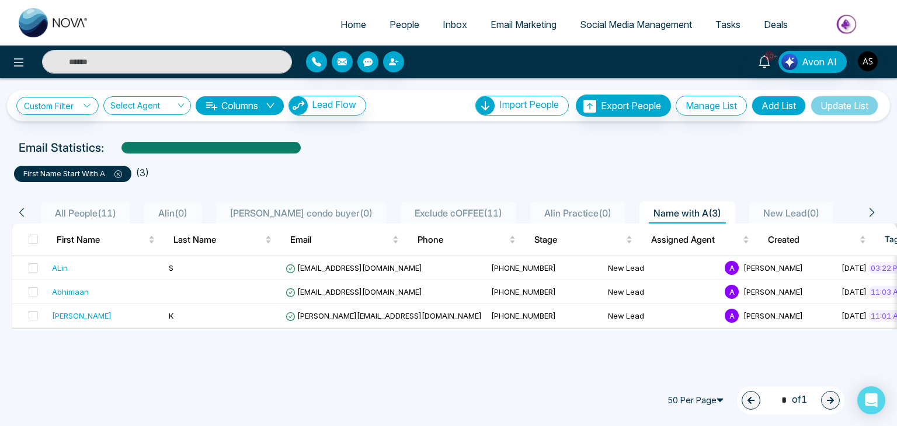
click at [120, 176] on icon at bounding box center [119, 175] width 4 height 4
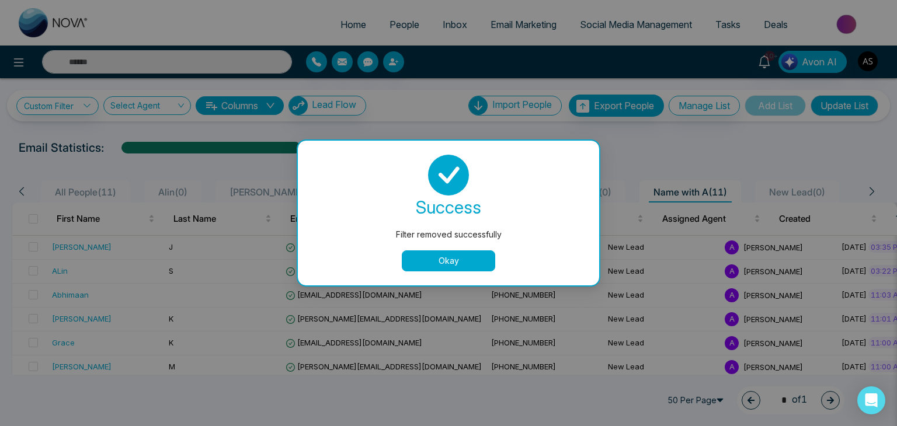
click at [417, 258] on button "Okay" at bounding box center [448, 261] width 93 height 21
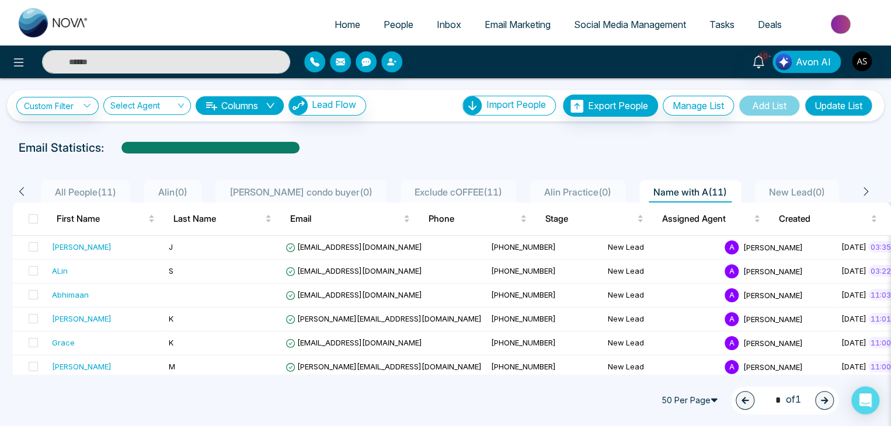
click at [655, 187] on span "Name with A ( 11 )" at bounding box center [690, 192] width 83 height 12
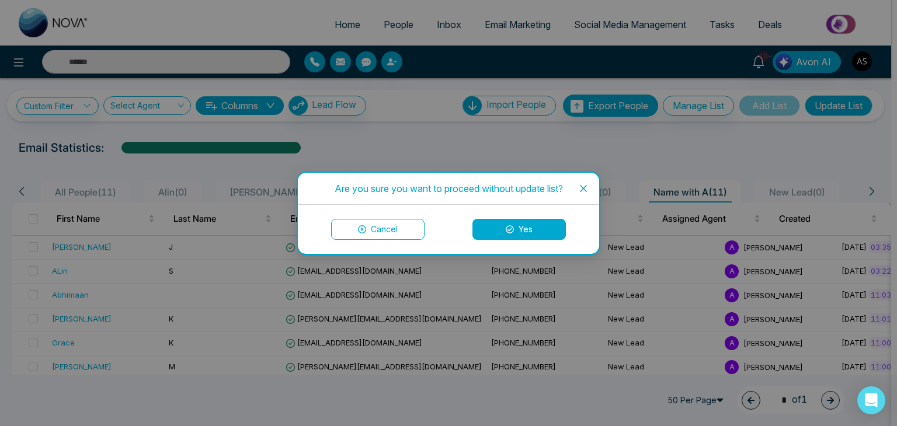
click at [544, 223] on button "Yes" at bounding box center [518, 229] width 93 height 21
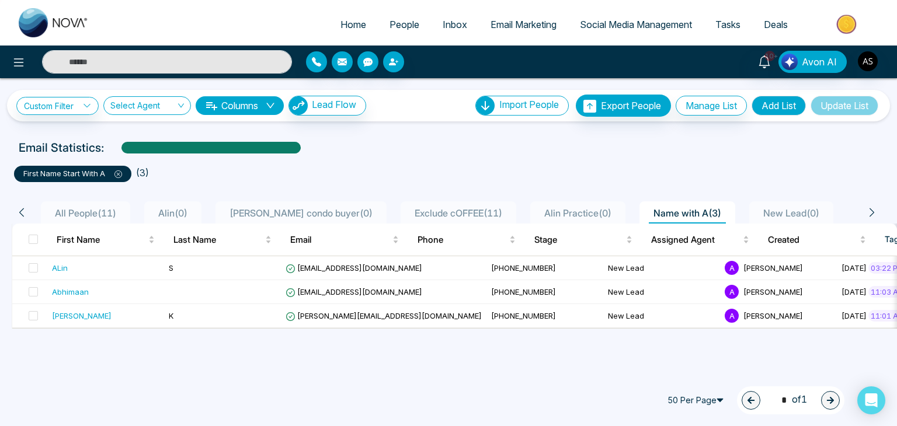
click at [120, 175] on icon at bounding box center [118, 175] width 8 height 8
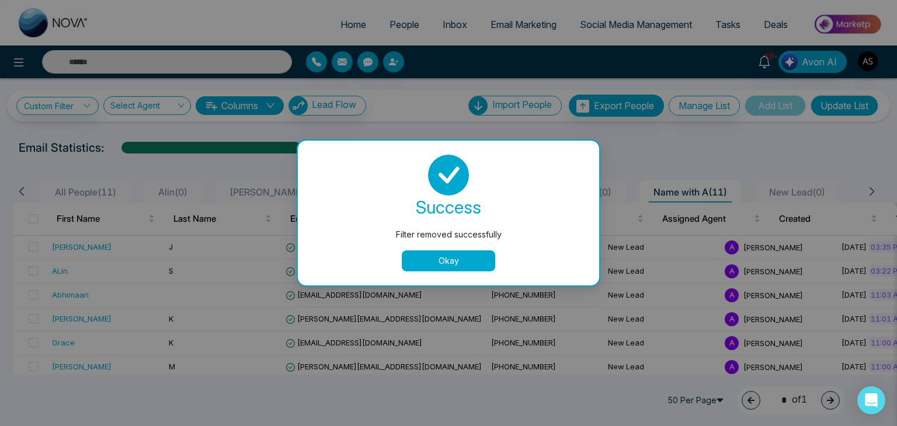
click at [409, 258] on button "Okay" at bounding box center [448, 261] width 93 height 21
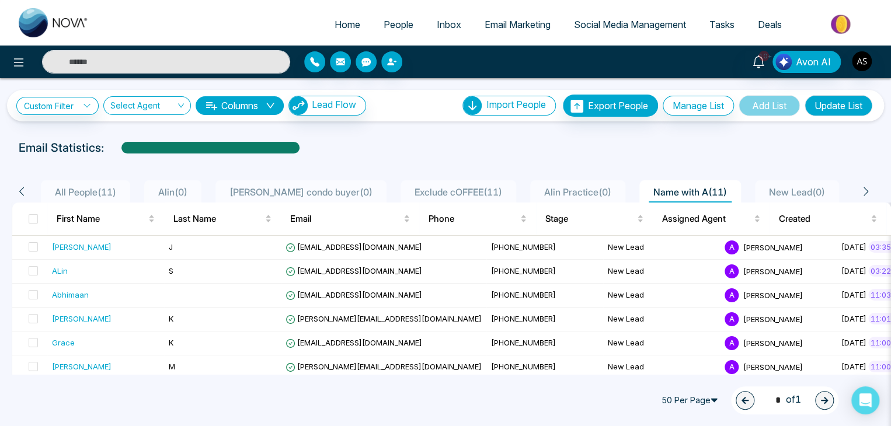
click at [100, 185] on div "All People ( 11 )" at bounding box center [85, 192] width 71 height 14
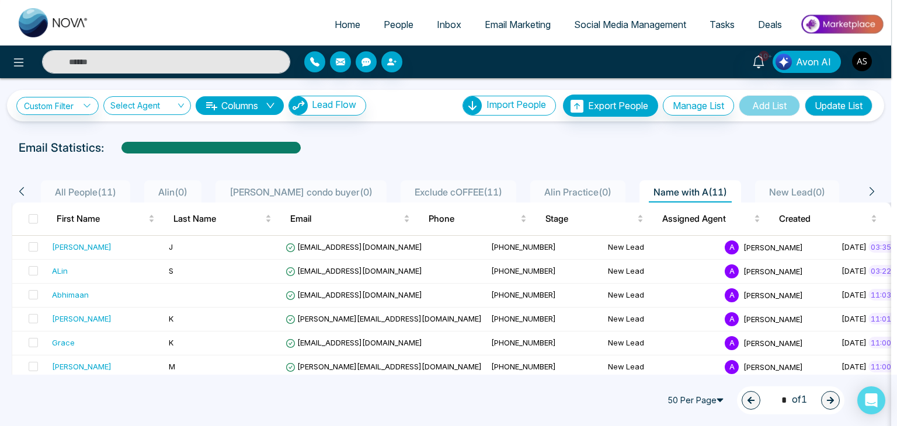
click at [100, 185] on div "Are you sure you want to proceed without update list? Cancel Yes" at bounding box center [448, 213] width 897 height 426
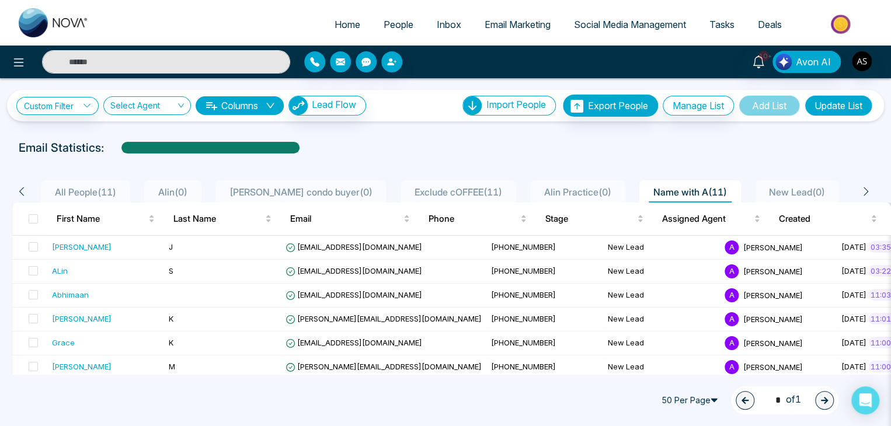
click at [101, 186] on span "All People ( 11 )" at bounding box center [85, 192] width 71 height 12
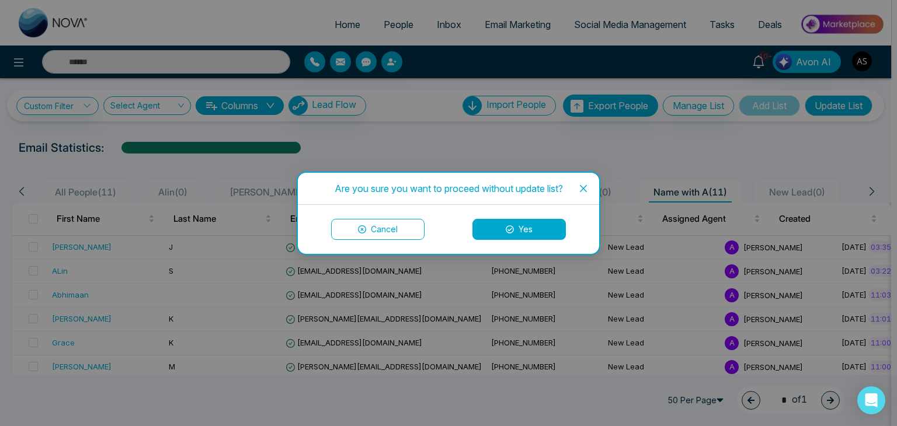
click at [525, 224] on button "Yes" at bounding box center [518, 229] width 93 height 21
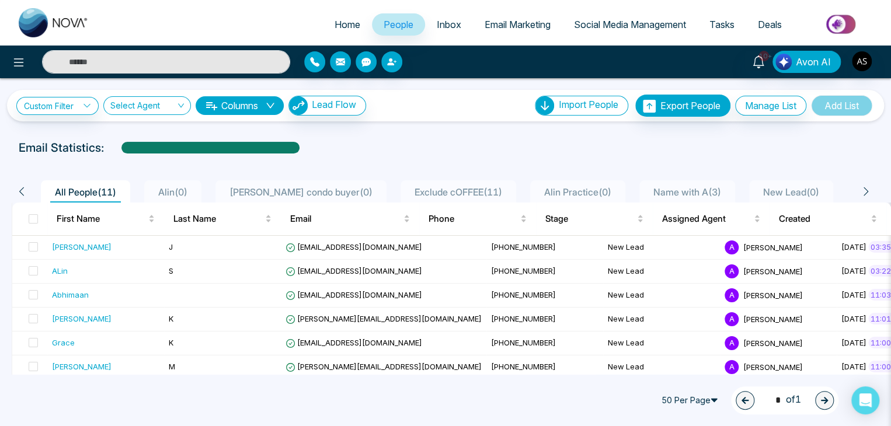
click at [350, 29] on span "Home" at bounding box center [348, 25] width 26 height 12
select select "*"
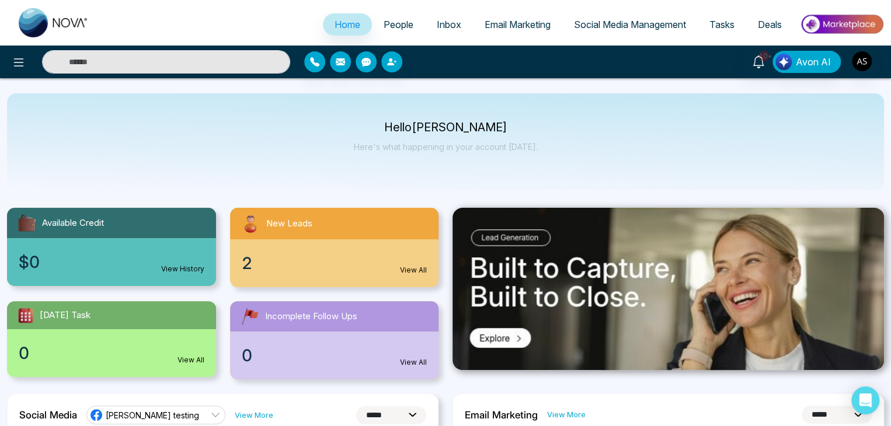
click at [399, 29] on span "People" at bounding box center [399, 25] width 30 height 12
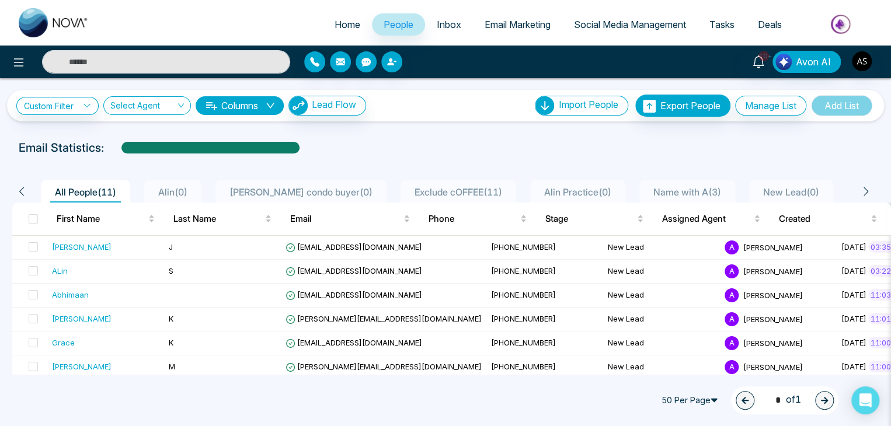
click at [682, 185] on div "Name with A ( 3 )" at bounding box center [687, 192] width 77 height 14
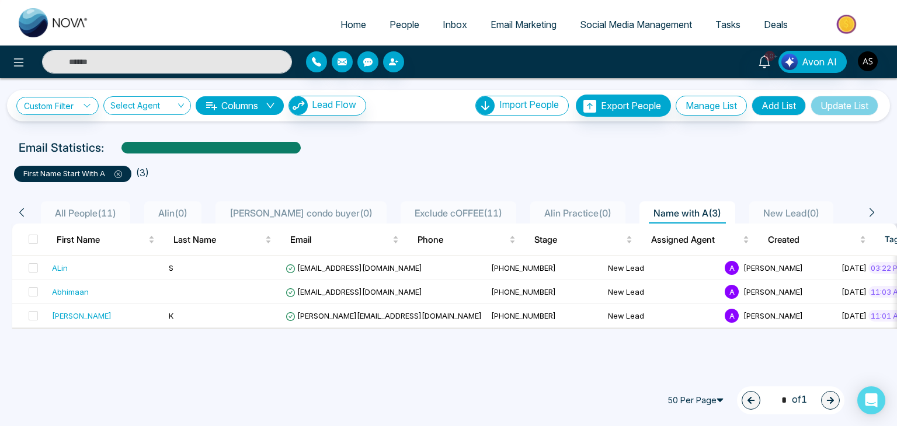
click at [97, 207] on span "All People ( 11 )" at bounding box center [85, 213] width 71 height 12
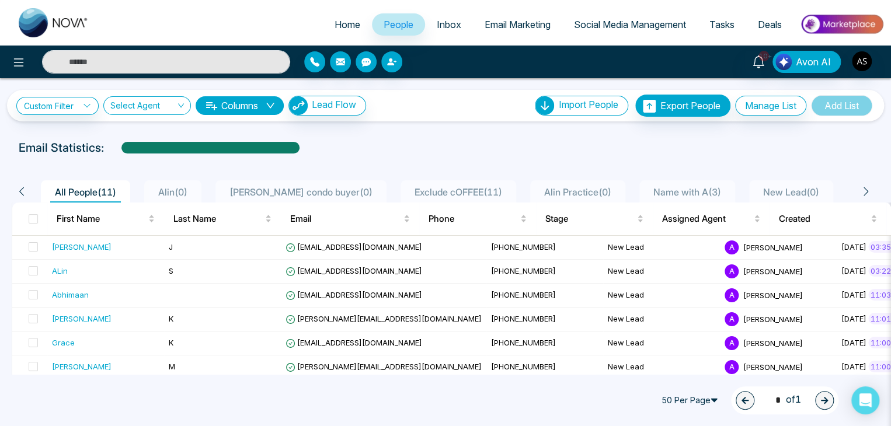
click at [672, 186] on span "Name with A ( 3 )" at bounding box center [687, 192] width 77 height 12
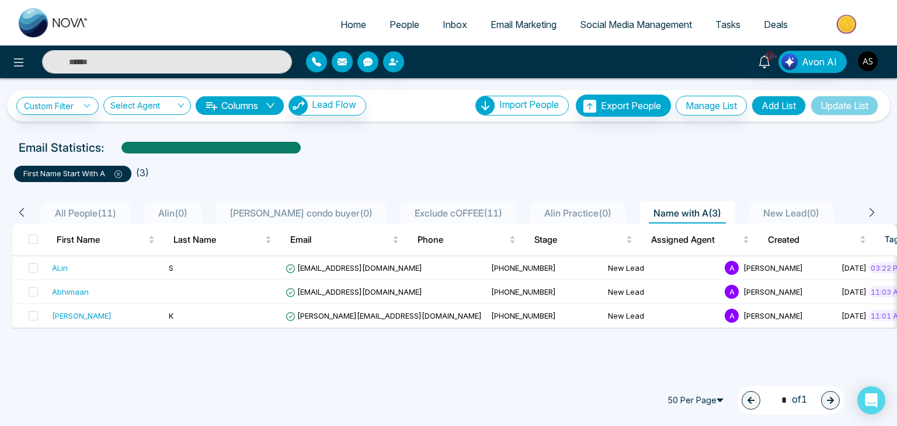
click at [121, 176] on icon at bounding box center [118, 175] width 8 height 8
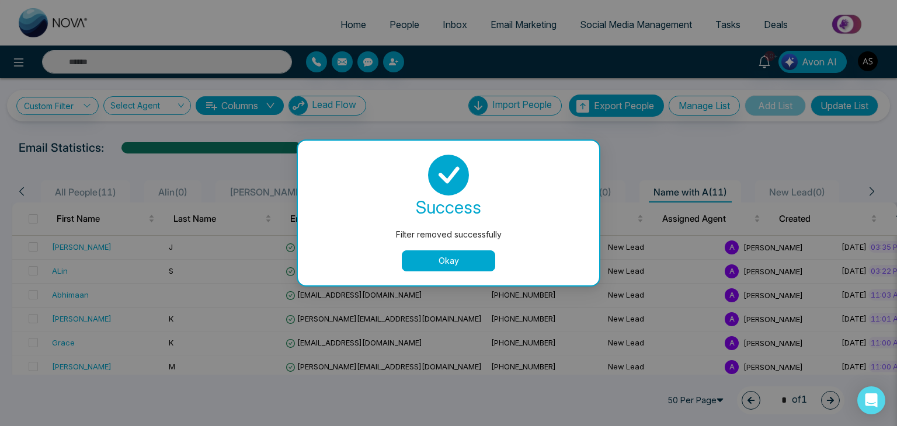
click at [439, 259] on button "Okay" at bounding box center [448, 261] width 93 height 21
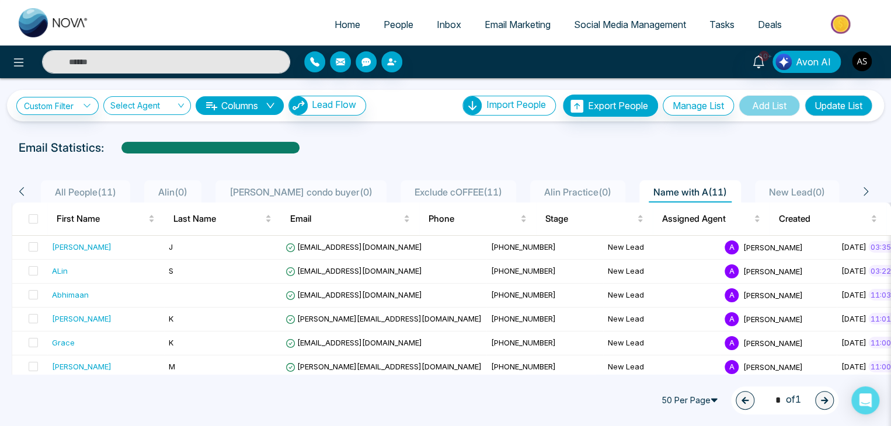
click at [100, 190] on span "All People ( 11 )" at bounding box center [85, 192] width 71 height 12
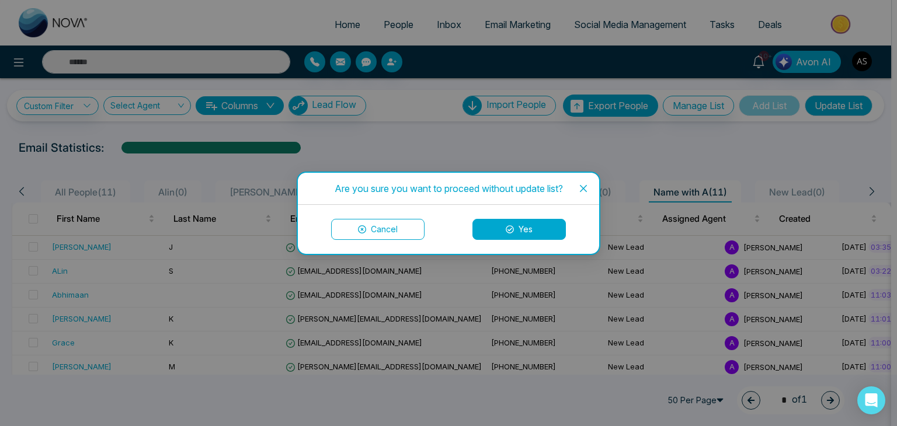
click at [515, 231] on button "Yes" at bounding box center [518, 229] width 93 height 21
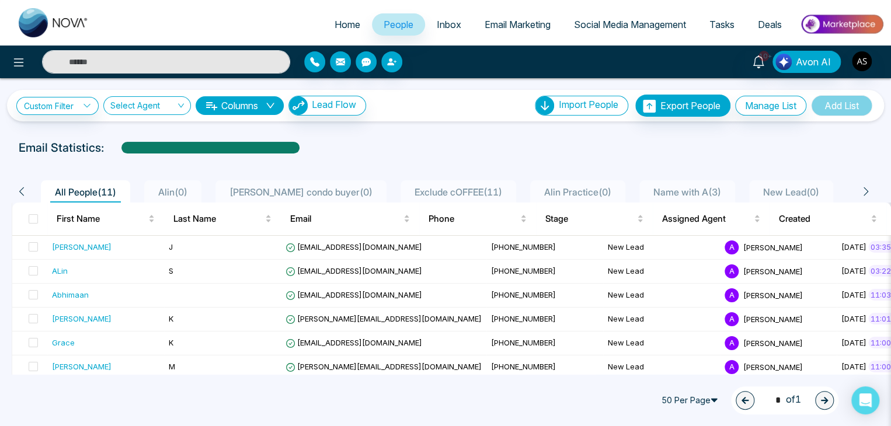
click at [682, 189] on span "Name with A ( 3 )" at bounding box center [687, 192] width 77 height 12
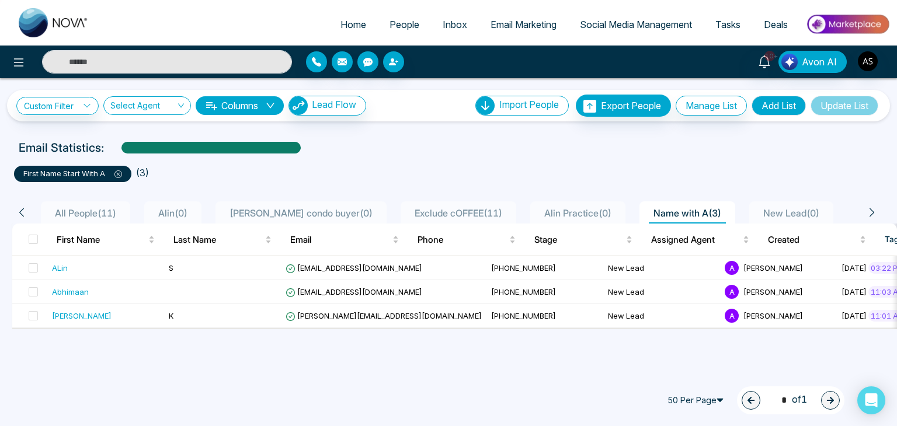
click at [121, 172] on icon at bounding box center [118, 175] width 8 height 8
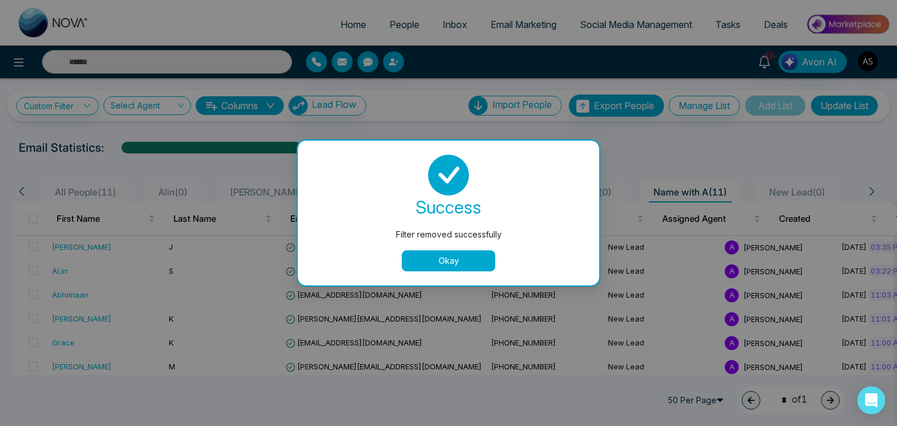
click at [415, 253] on button "Okay" at bounding box center [448, 261] width 93 height 21
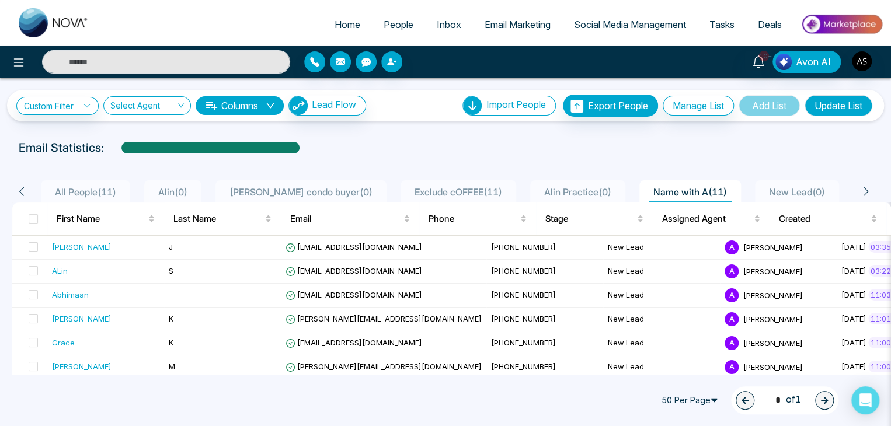
click at [93, 192] on span "All People ( 11 )" at bounding box center [85, 192] width 71 height 12
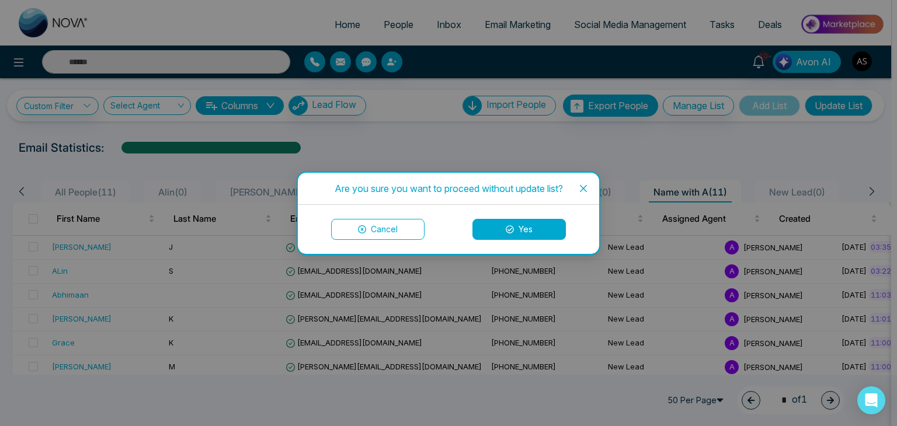
click at [501, 231] on button "Yes" at bounding box center [518, 229] width 93 height 21
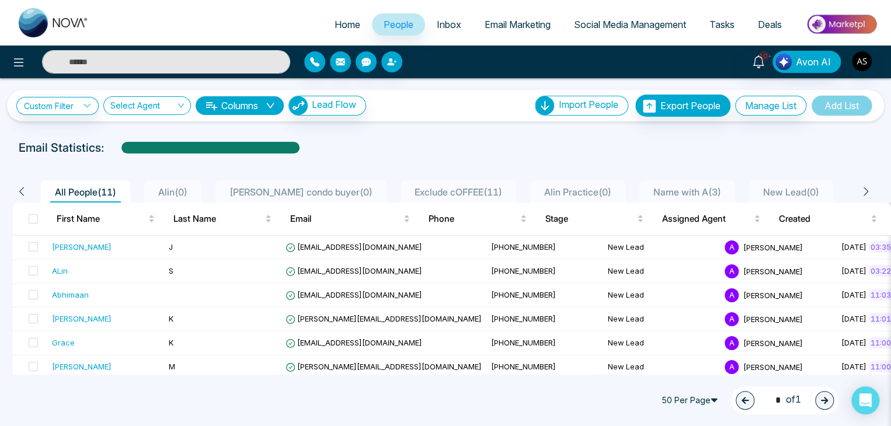
click at [690, 191] on span "Name with A ( 3 )" at bounding box center [687, 192] width 77 height 12
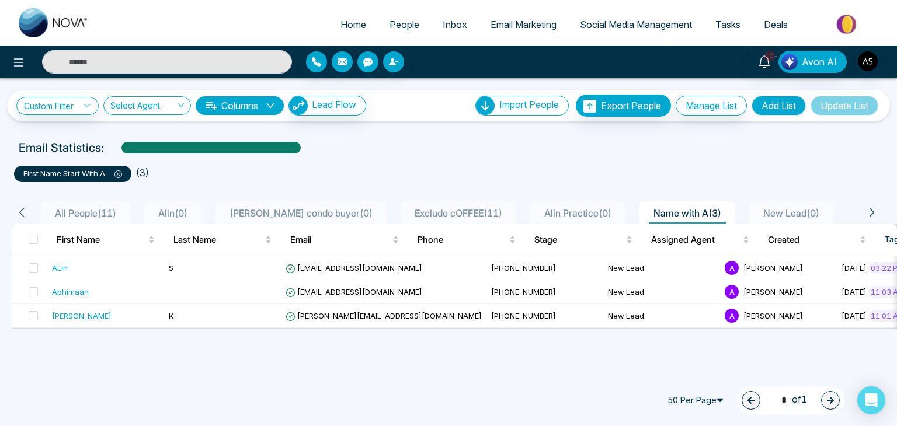
click at [80, 209] on span "All People ( 11 )" at bounding box center [85, 213] width 71 height 12
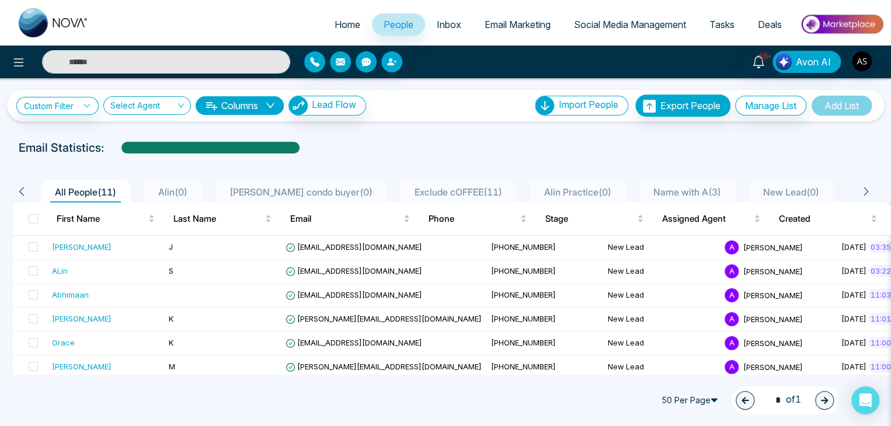
click at [653, 187] on span "Name with A ( 3 )" at bounding box center [687, 192] width 77 height 12
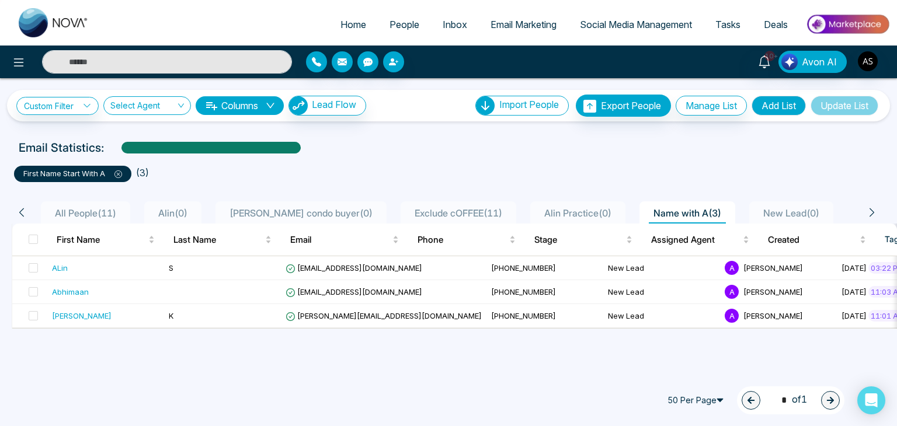
click at [86, 213] on span "All People ( 11 )" at bounding box center [85, 213] width 71 height 12
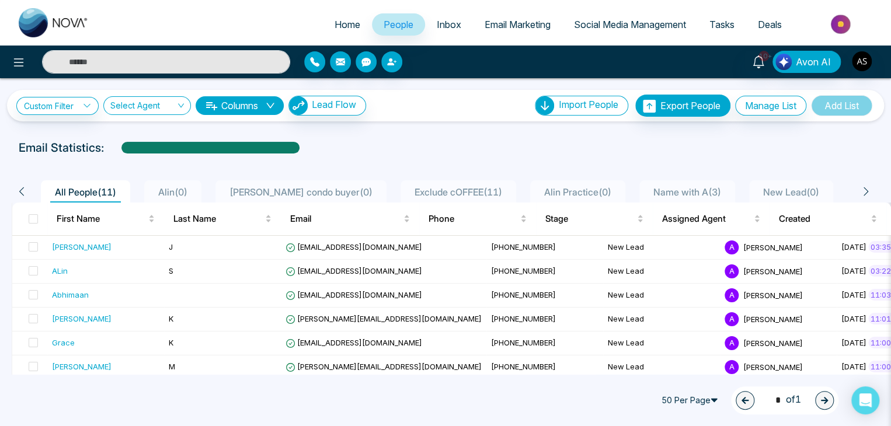
click at [643, 182] on li "Name with A ( 3 )" at bounding box center [687, 191] width 96 height 22
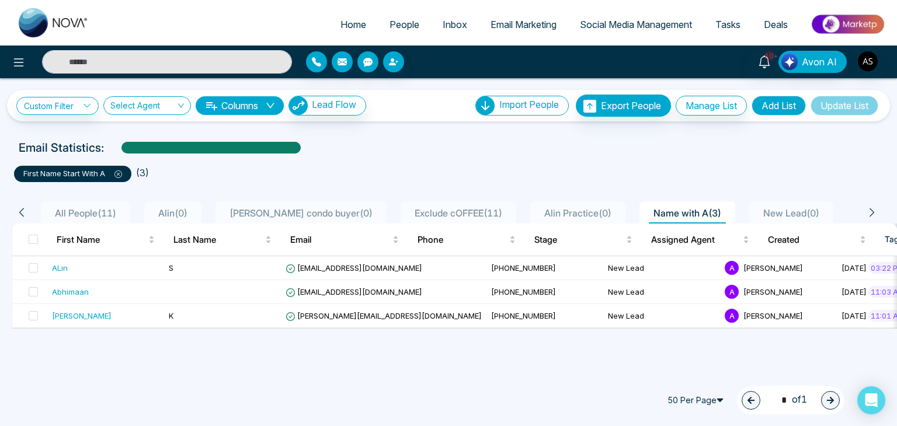
click at [122, 176] on icon at bounding box center [118, 175] width 8 height 8
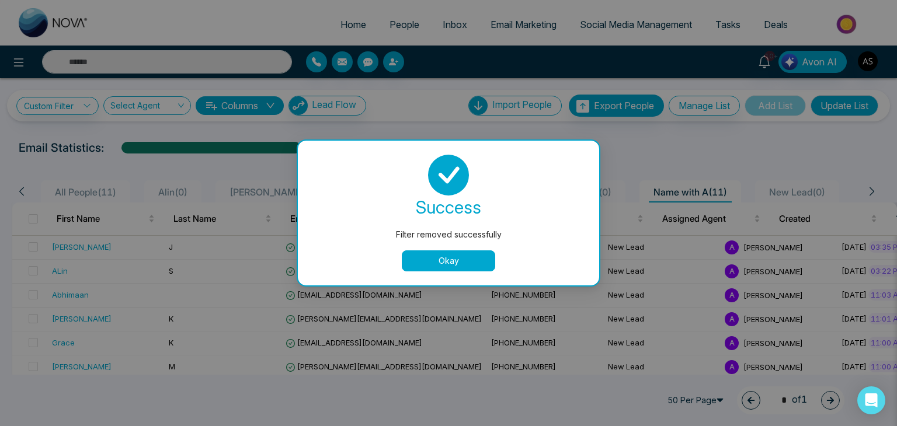
click at [465, 265] on button "Okay" at bounding box center [448, 261] width 93 height 21
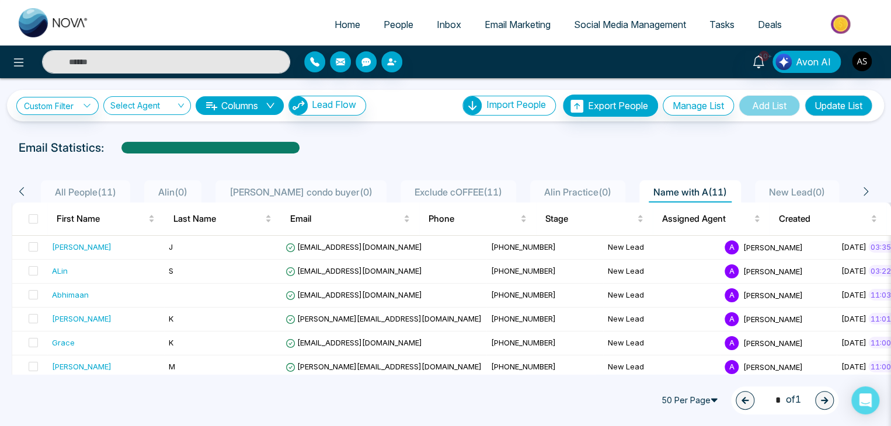
click at [77, 188] on span "All People ( 11 )" at bounding box center [85, 192] width 71 height 12
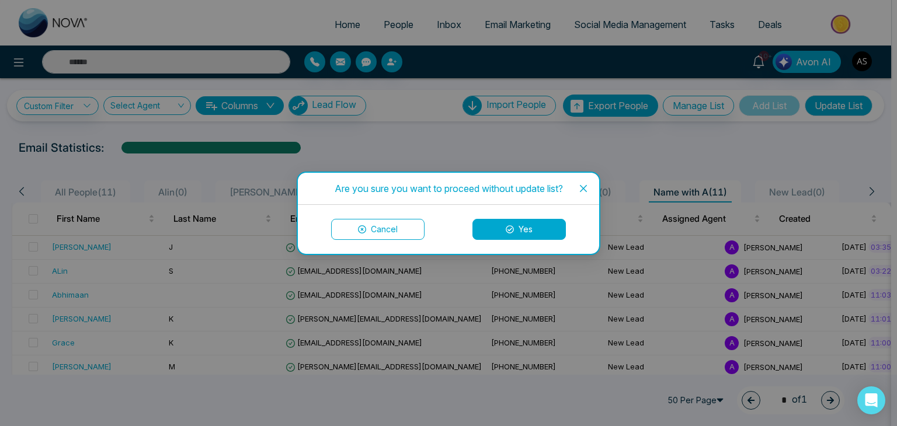
click at [587, 186] on icon "close" at bounding box center [583, 188] width 9 height 9
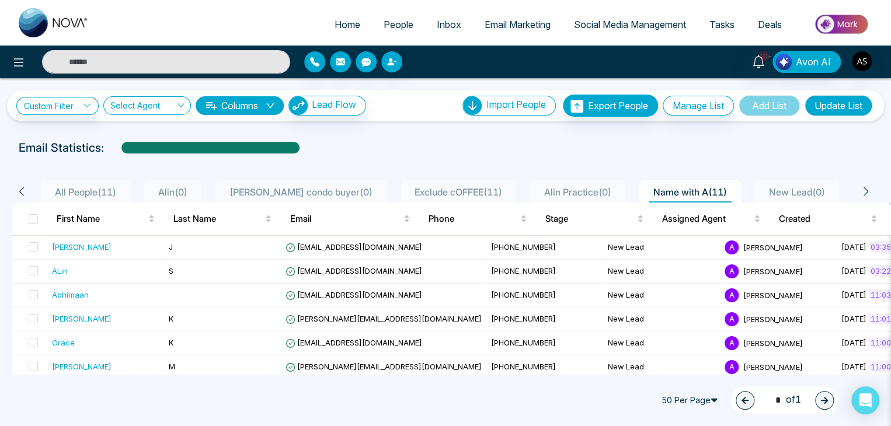
click at [90, 189] on span "All People ( 11 )" at bounding box center [85, 192] width 71 height 12
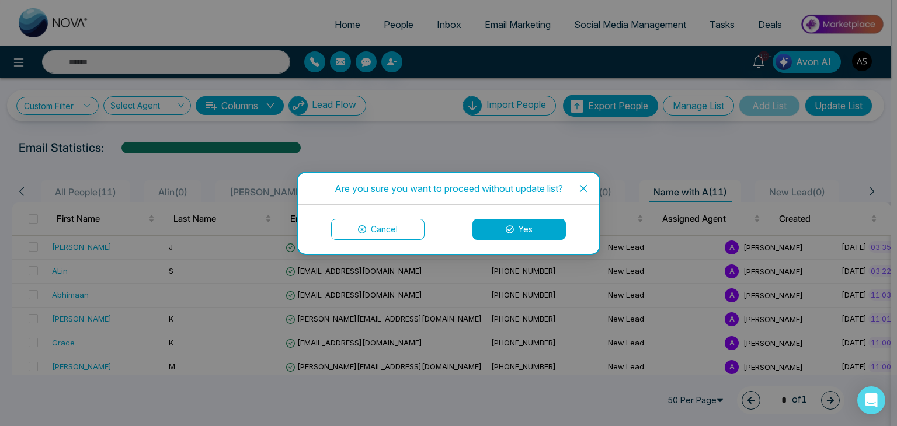
click at [523, 229] on button "Yes" at bounding box center [518, 229] width 93 height 21
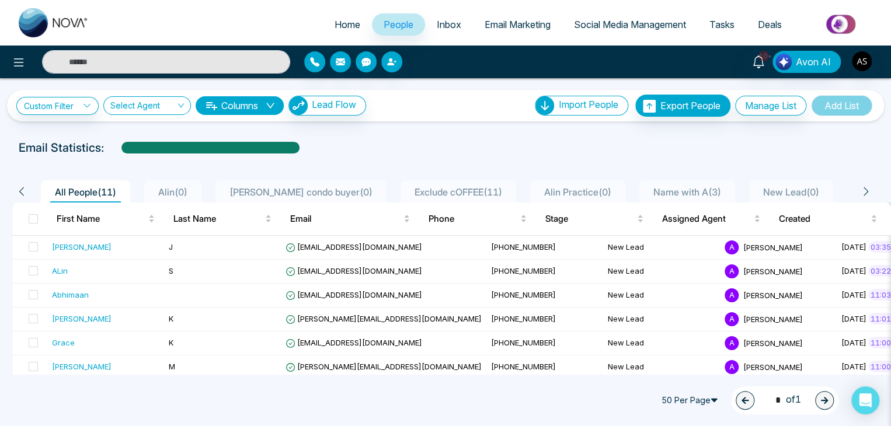
click at [663, 194] on span "Name with A ( 3 )" at bounding box center [687, 192] width 77 height 12
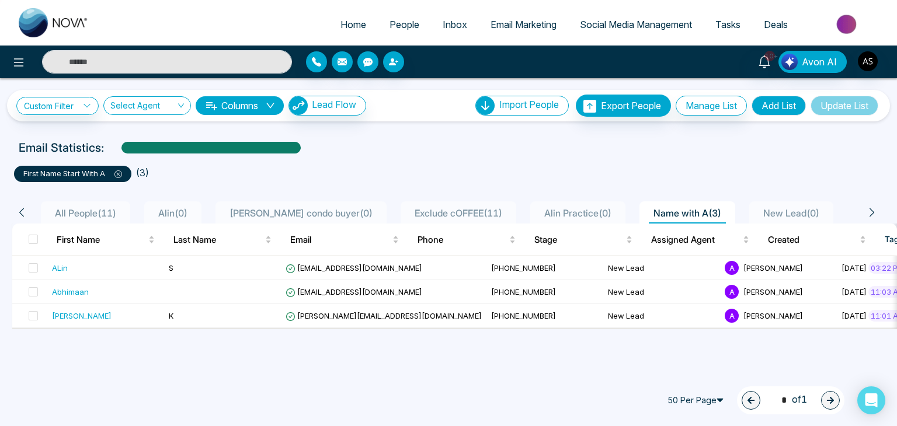
click at [120, 173] on icon at bounding box center [118, 175] width 8 height 8
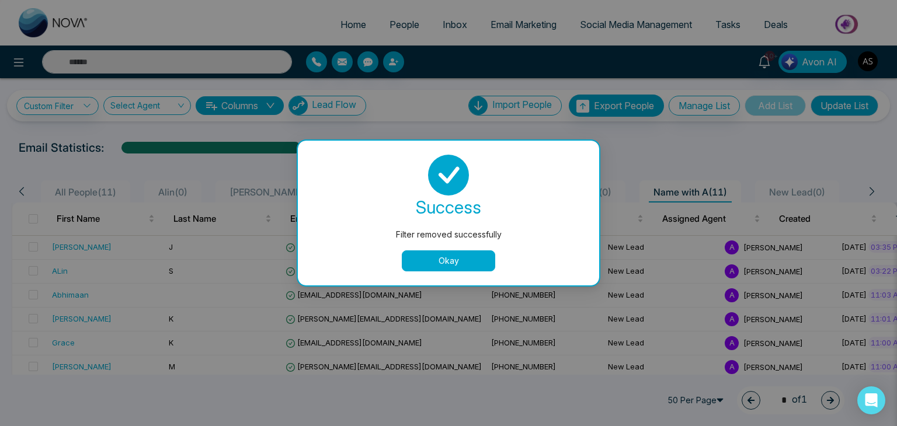
click at [440, 258] on button "Okay" at bounding box center [448, 261] width 93 height 21
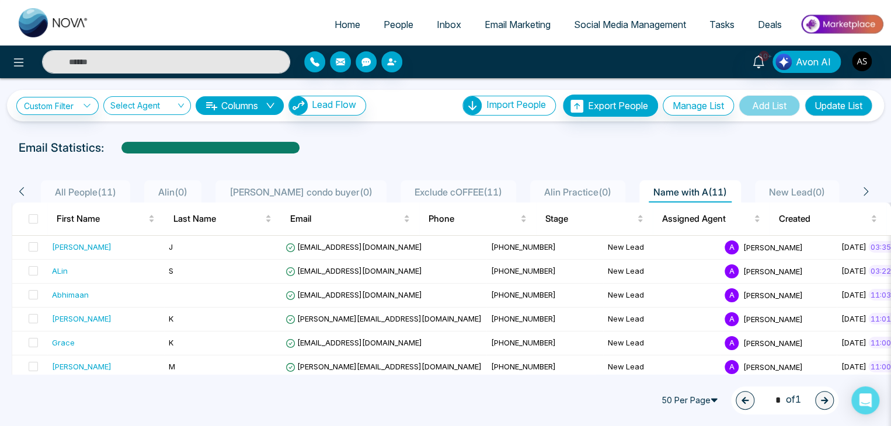
click at [102, 185] on div "All People ( 11 )" at bounding box center [85, 192] width 71 height 14
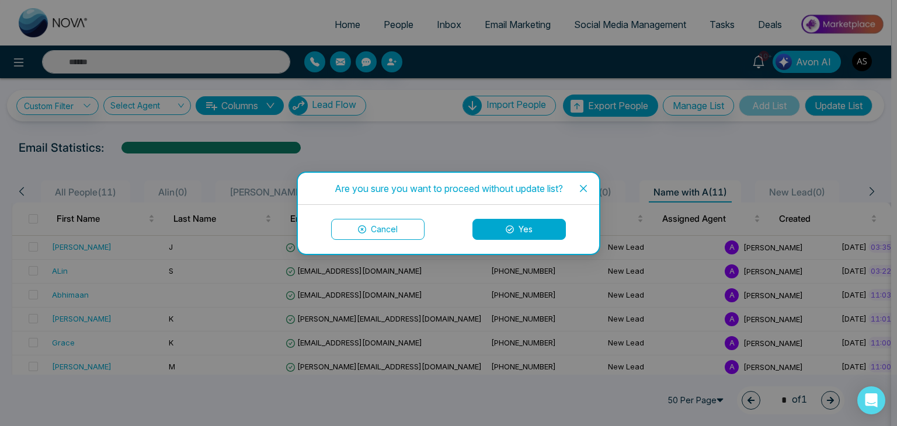
click at [501, 225] on button "Yes" at bounding box center [518, 229] width 93 height 21
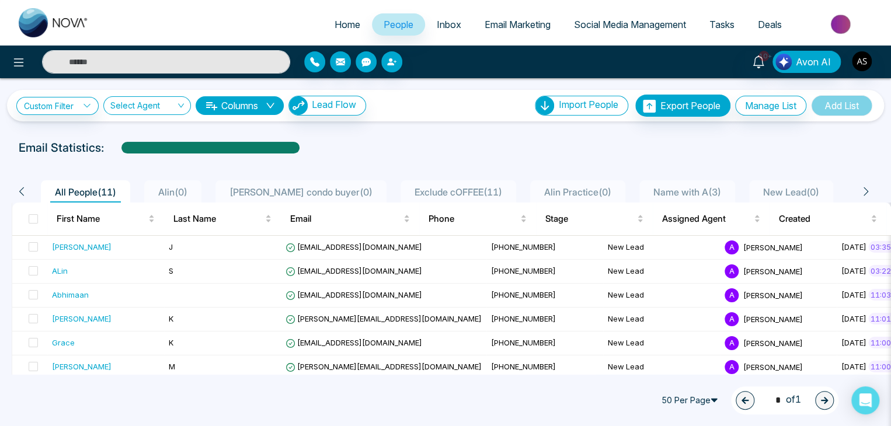
click at [681, 189] on span "Name with A ( 3 )" at bounding box center [687, 192] width 77 height 12
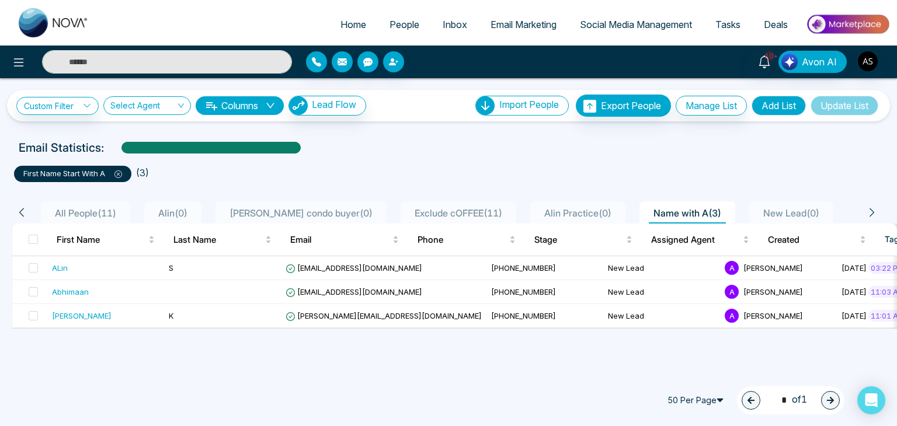
click at [120, 173] on icon at bounding box center [118, 175] width 8 height 8
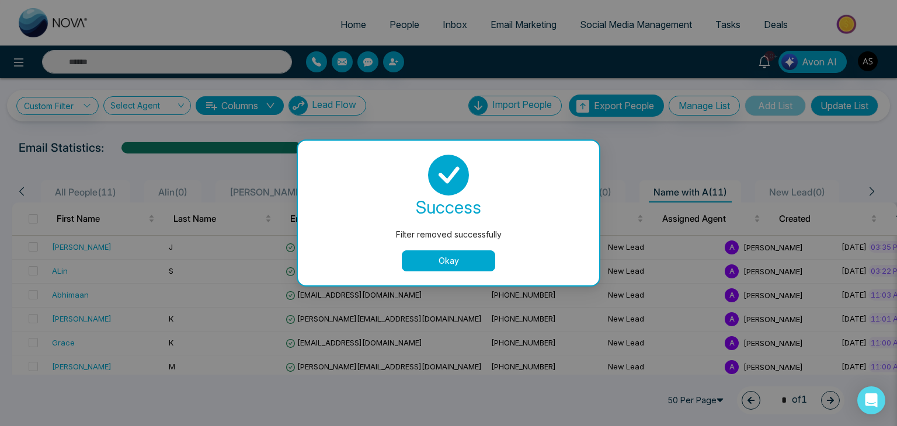
click at [436, 269] on button "Okay" at bounding box center [448, 261] width 93 height 21
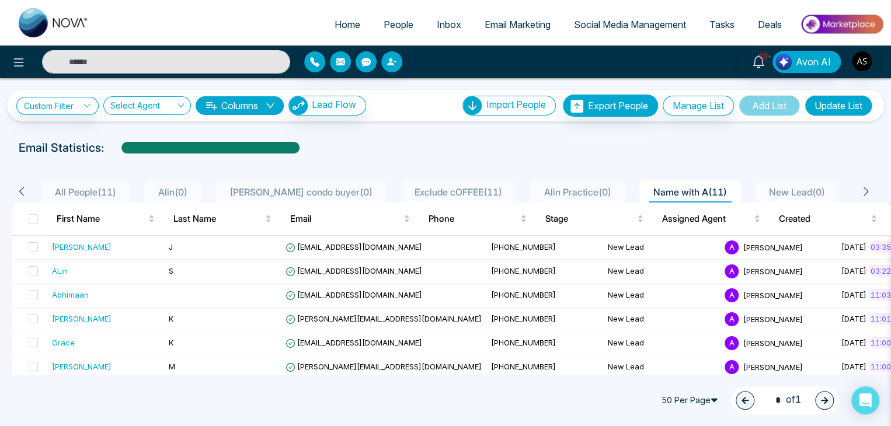
click at [96, 189] on span "All People ( 11 )" at bounding box center [85, 192] width 71 height 12
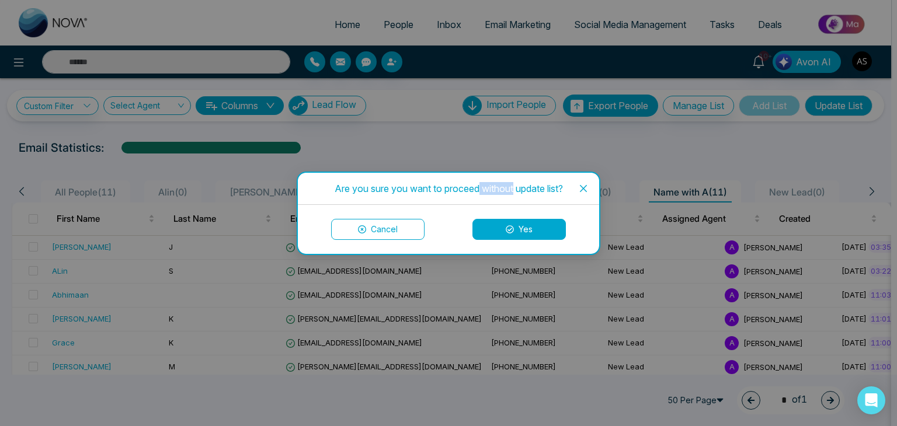
drag, startPoint x: 514, startPoint y: 190, endPoint x: 479, endPoint y: 189, distance: 35.0
click at [479, 189] on div "Are you sure you want to proceed without update list?" at bounding box center [448, 188] width 273 height 13
click at [488, 189] on div "Are you sure you want to proceed without update list?" at bounding box center [448, 188] width 273 height 13
click at [512, 228] on icon at bounding box center [510, 229] width 8 height 8
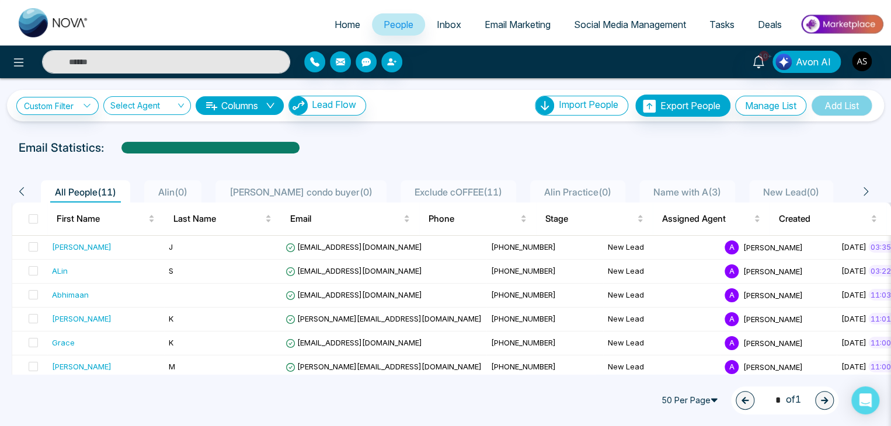
click at [677, 186] on span "Name with A ( 3 )" at bounding box center [687, 192] width 77 height 12
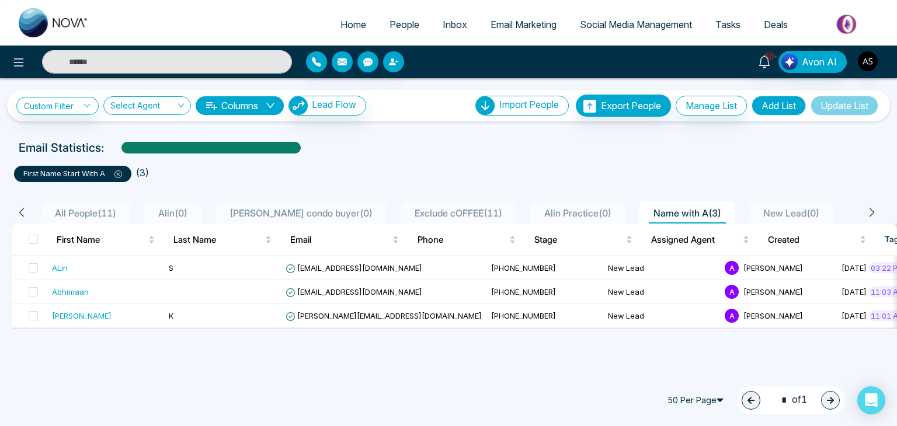
click at [96, 211] on span "All People ( 11 )" at bounding box center [85, 213] width 71 height 12
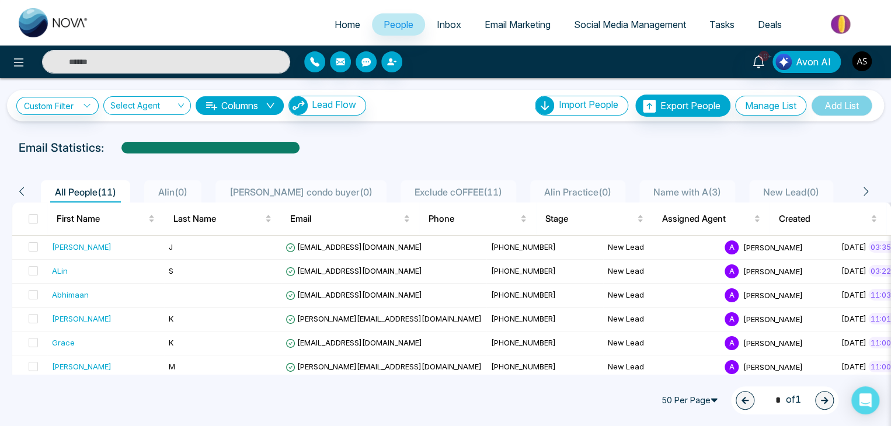
click at [343, 29] on span "Home" at bounding box center [348, 25] width 26 height 12
select select "*"
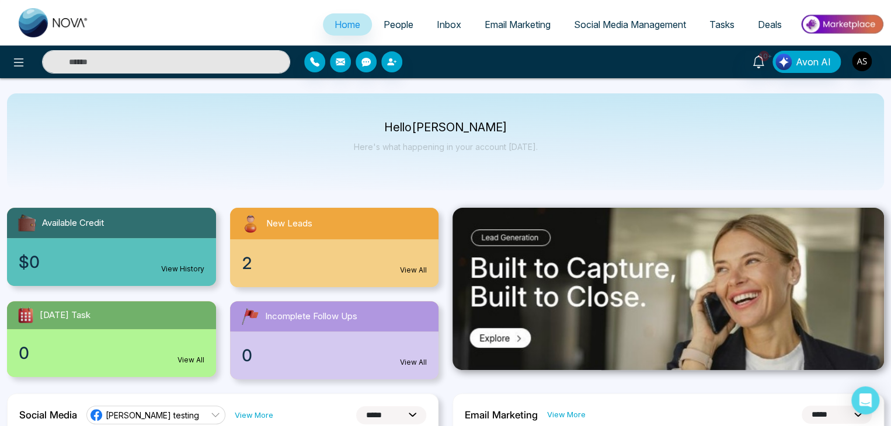
click at [721, 33] on link "Tasks" at bounding box center [722, 24] width 48 height 22
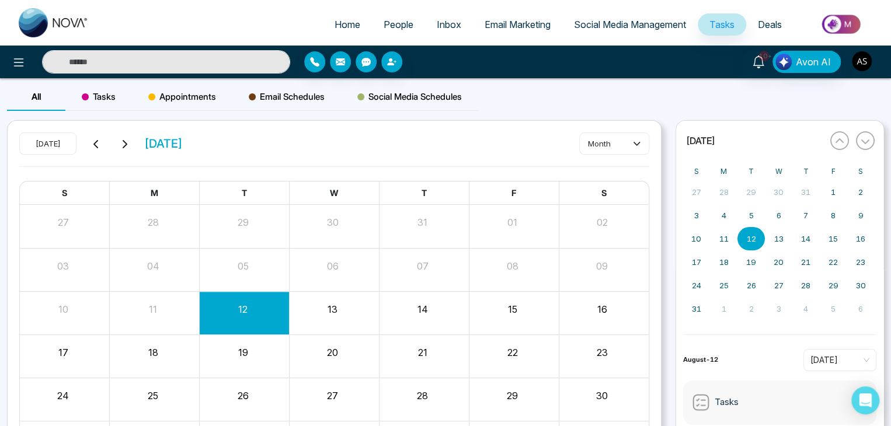
click at [861, 62] on img "button" at bounding box center [862, 61] width 20 height 20
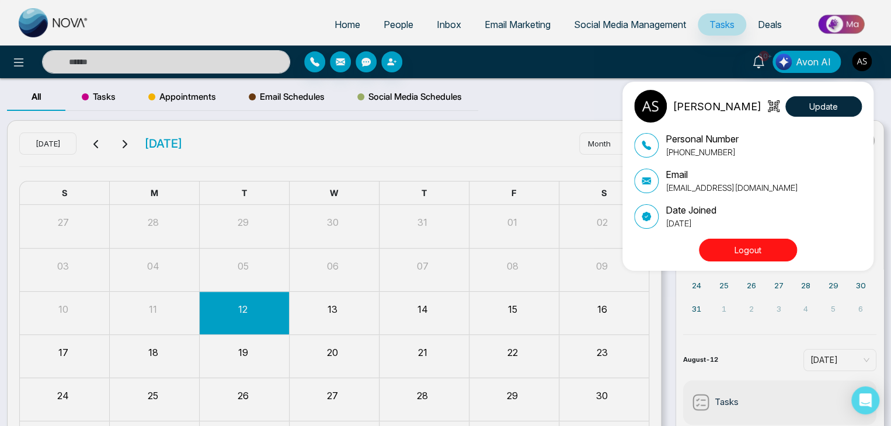
click at [861, 62] on div "[PERSON_NAME] Update Personal Number [PHONE_NUMBER] Email [EMAIL_ADDRESS][DOMAI…" at bounding box center [445, 213] width 891 height 426
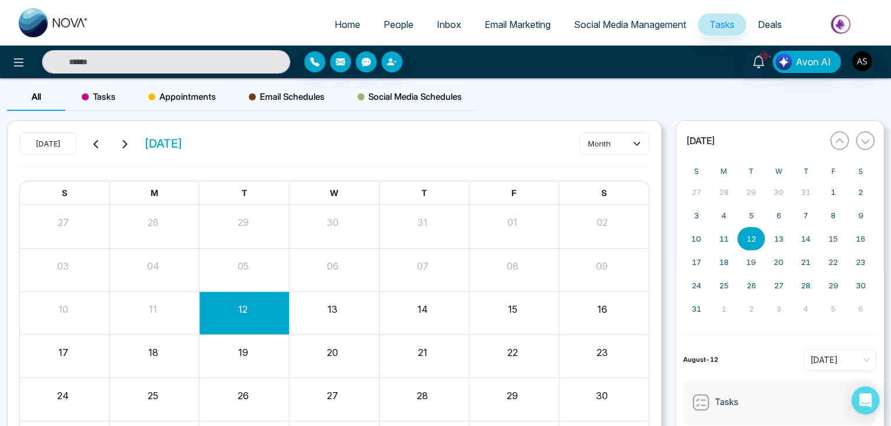
click at [110, 92] on span "Tasks" at bounding box center [99, 97] width 34 height 14
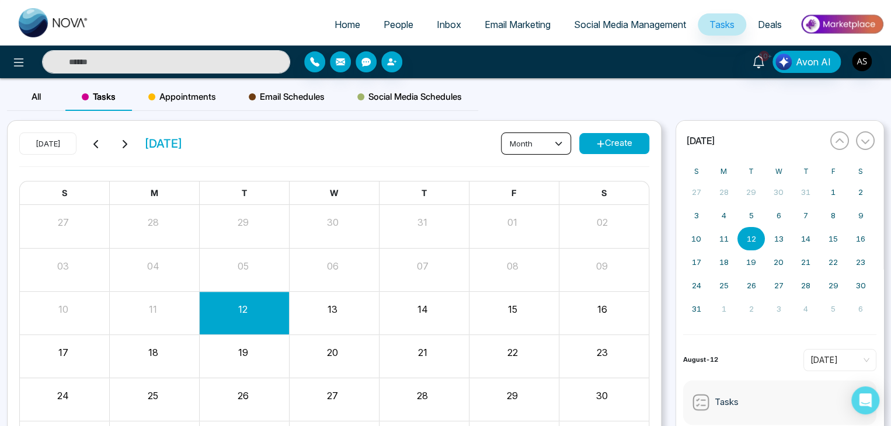
click at [563, 145] on button "month" at bounding box center [536, 144] width 70 height 22
click at [610, 145] on button "Create" at bounding box center [614, 143] width 70 height 21
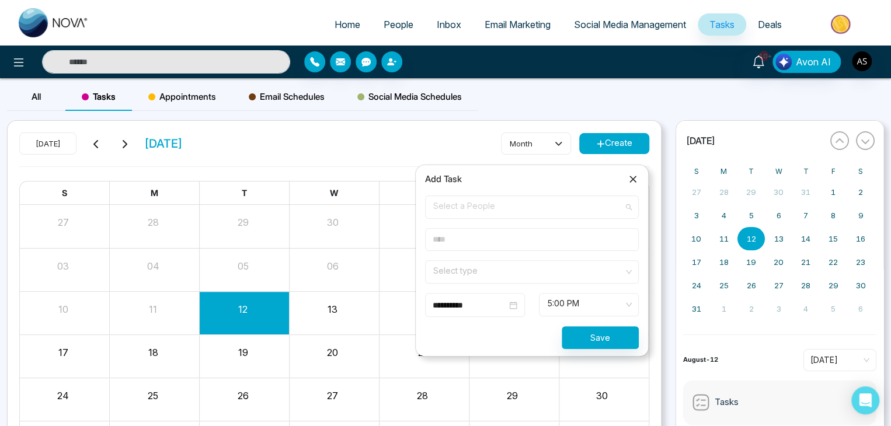
click at [494, 204] on span "Select a People" at bounding box center [531, 207] width 197 height 20
click at [500, 251] on form "**********" at bounding box center [532, 273] width 228 height 154
click at [509, 267] on input "search" at bounding box center [528, 270] width 192 height 18
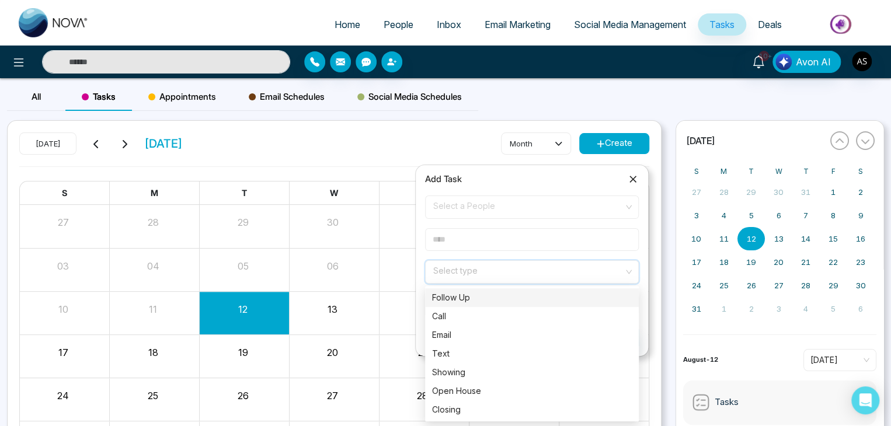
click at [527, 255] on form "**********" at bounding box center [532, 273] width 228 height 154
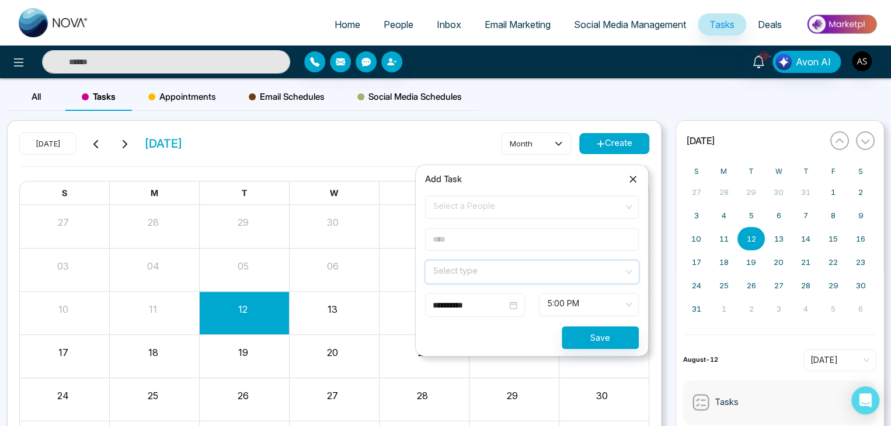
click at [528, 263] on input "search" at bounding box center [528, 270] width 192 height 18
click at [526, 263] on input "search" at bounding box center [528, 270] width 192 height 18
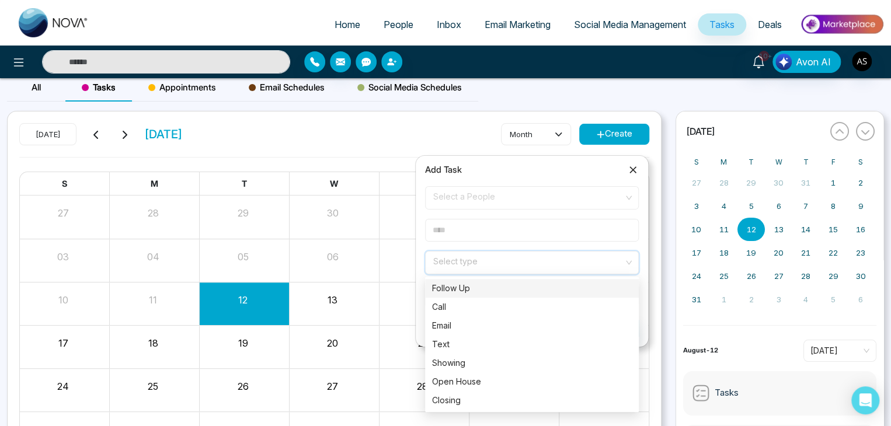
scroll to position [11, 0]
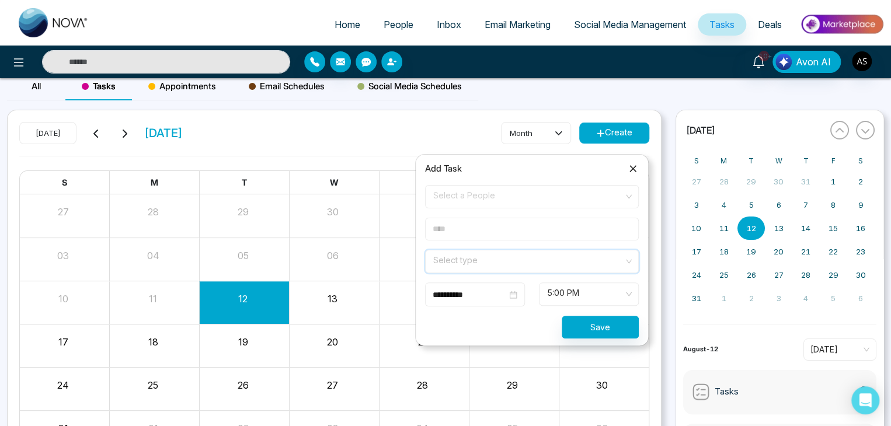
click at [526, 263] on input "search" at bounding box center [528, 260] width 192 height 18
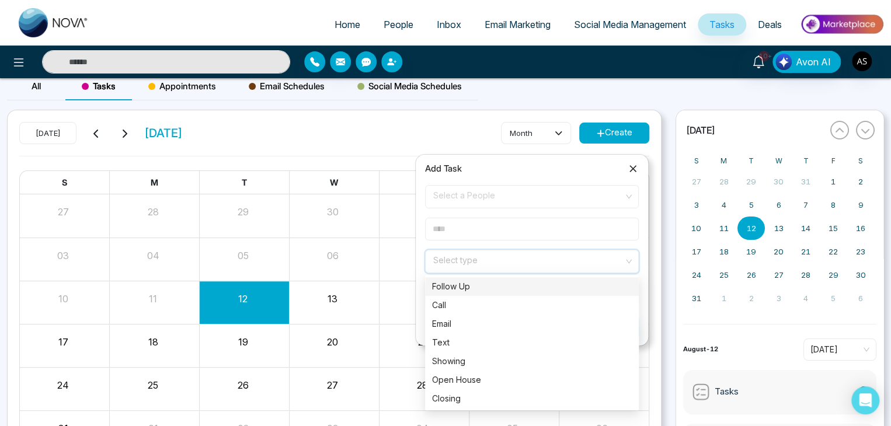
click at [521, 255] on input "search" at bounding box center [528, 260] width 192 height 18
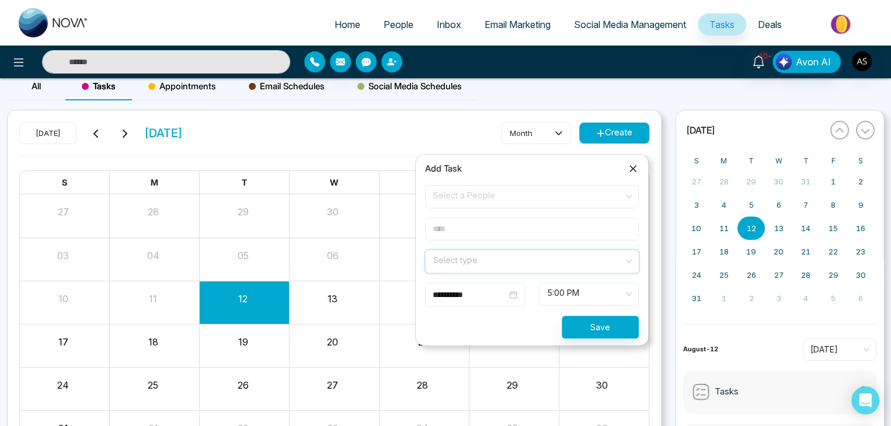
click at [556, 263] on input "search" at bounding box center [528, 260] width 192 height 18
click at [540, 267] on input "search" at bounding box center [528, 260] width 192 height 18
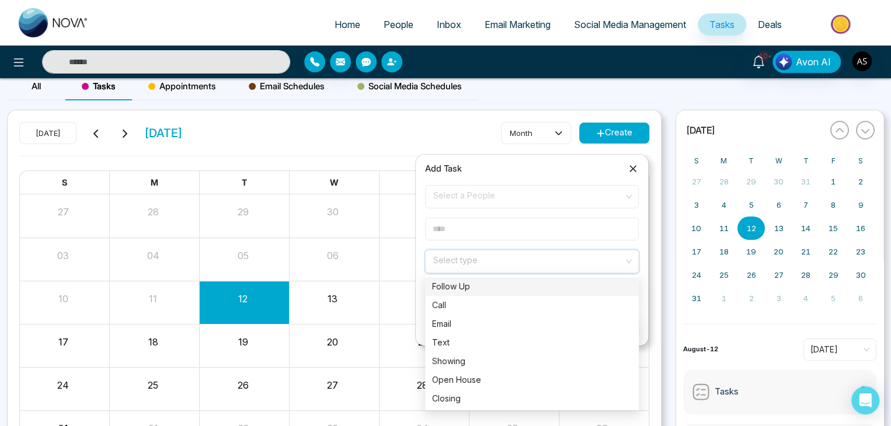
click at [540, 267] on input "search" at bounding box center [528, 260] width 192 height 18
click at [495, 263] on input "search" at bounding box center [528, 260] width 192 height 18
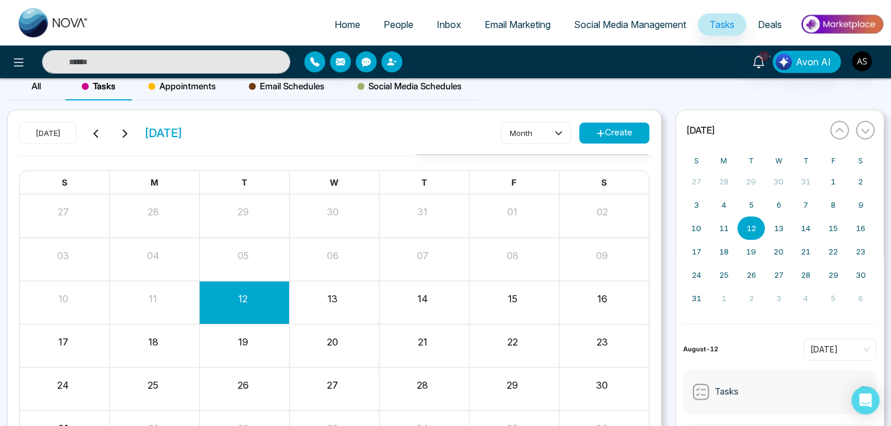
click at [405, 23] on span "People" at bounding box center [399, 25] width 30 height 12
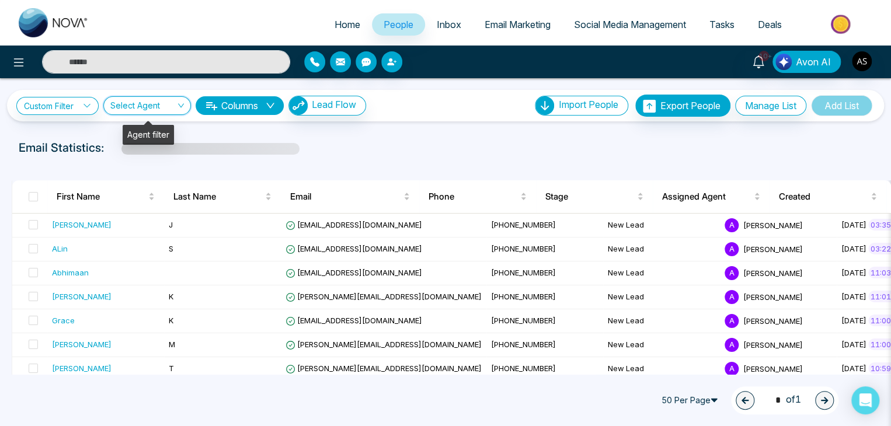
click at [134, 108] on input "search" at bounding box center [142, 108] width 65 height 22
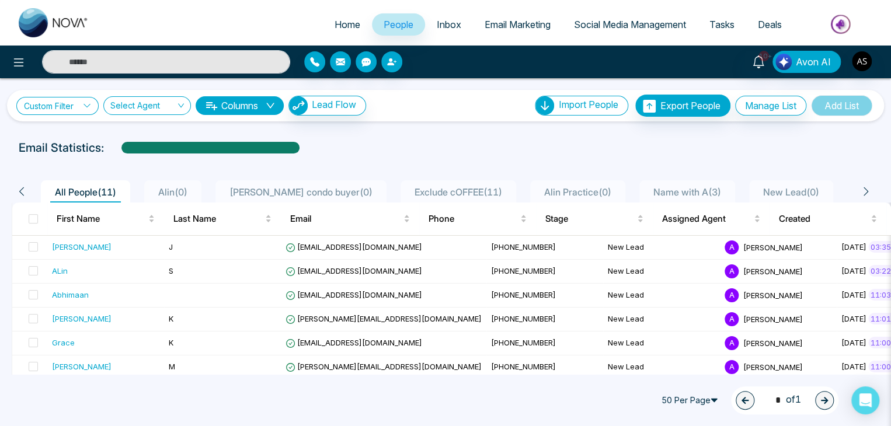
click at [82, 97] on link "Custom Filter" at bounding box center [57, 106] width 82 height 18
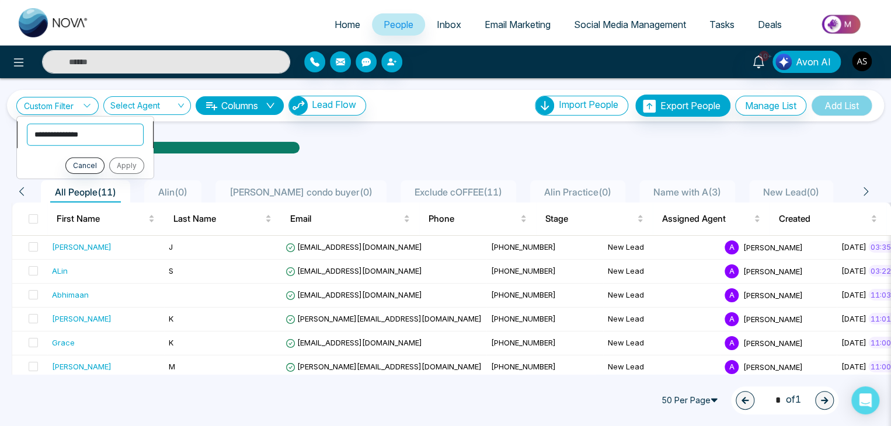
click at [82, 139] on select "**********" at bounding box center [85, 134] width 117 height 22
click at [89, 109] on icon at bounding box center [87, 106] width 8 height 8
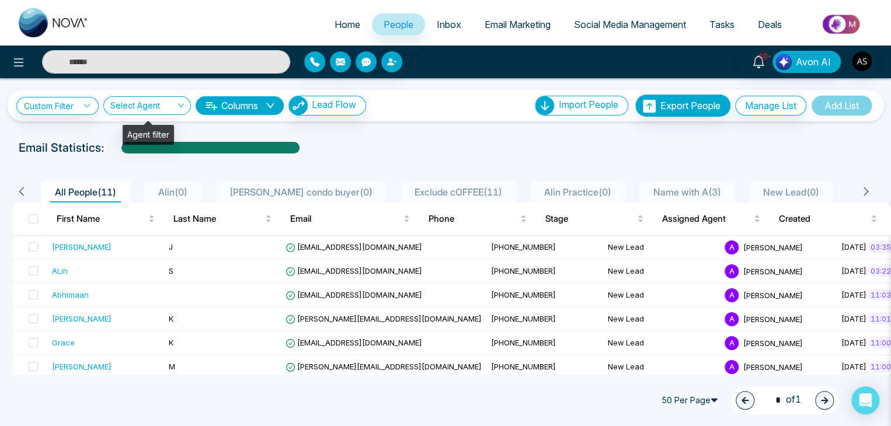
click at [145, 103] on input "search" at bounding box center [142, 108] width 65 height 22
click at [232, 96] on button "Columns" at bounding box center [240, 105] width 88 height 19
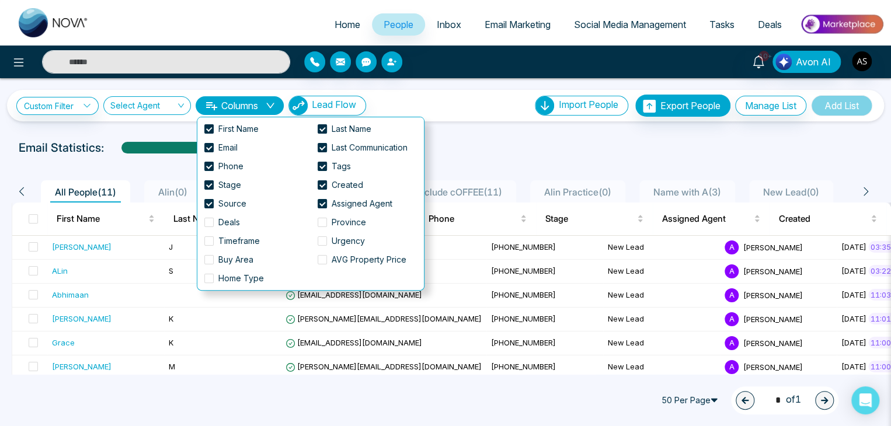
click at [232, 96] on button "Columns" at bounding box center [240, 105] width 88 height 19
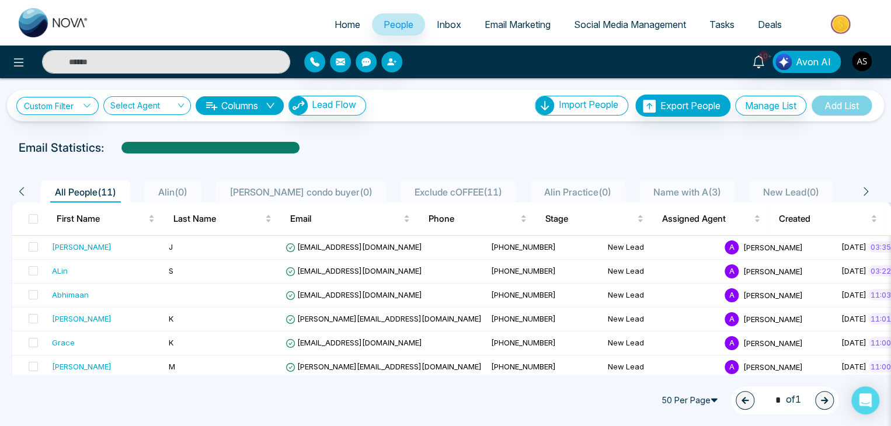
click at [349, 22] on span "Home" at bounding box center [348, 25] width 26 height 12
select select "*"
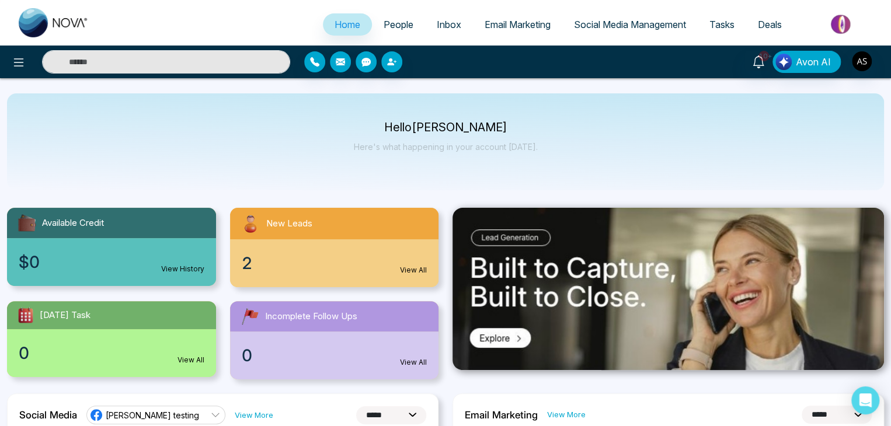
click at [185, 360] on link "View All" at bounding box center [191, 360] width 27 height 11
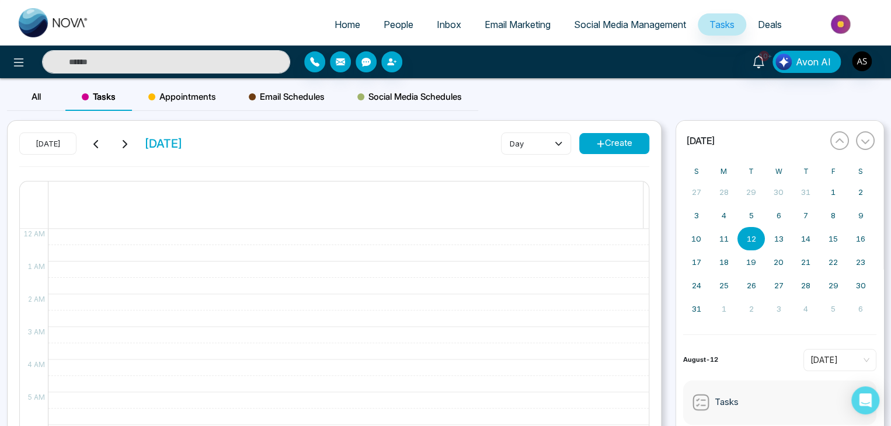
scroll to position [154, 0]
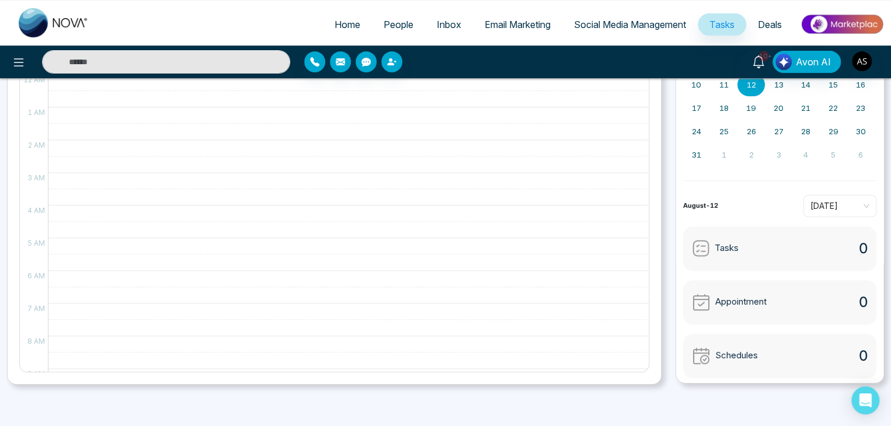
click at [766, 248] on div "Tasks 0" at bounding box center [780, 249] width 194 height 44
click at [769, 299] on div "Appointment 0" at bounding box center [780, 302] width 194 height 44
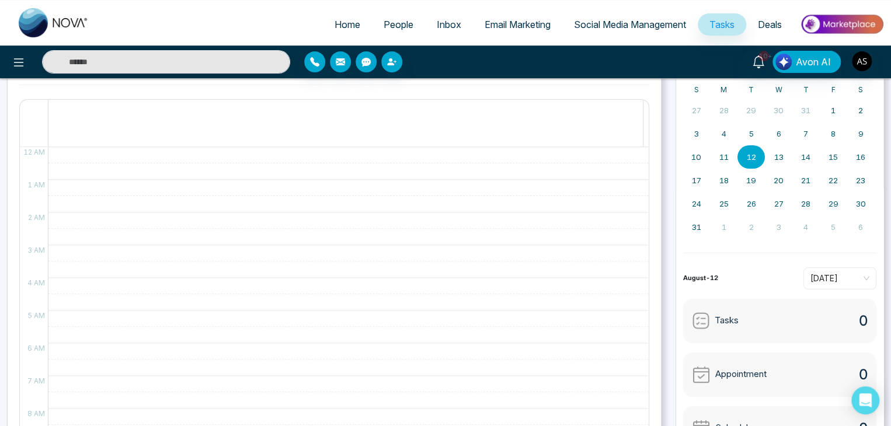
scroll to position [0, 0]
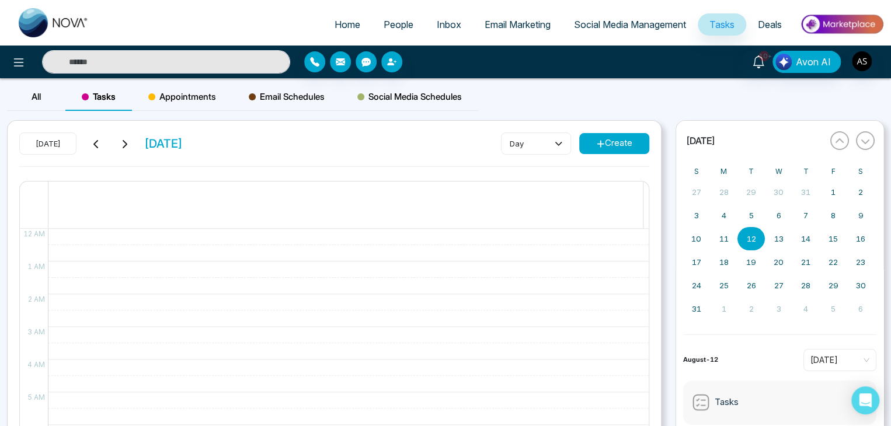
click at [353, 27] on link "Home" at bounding box center [347, 24] width 49 height 22
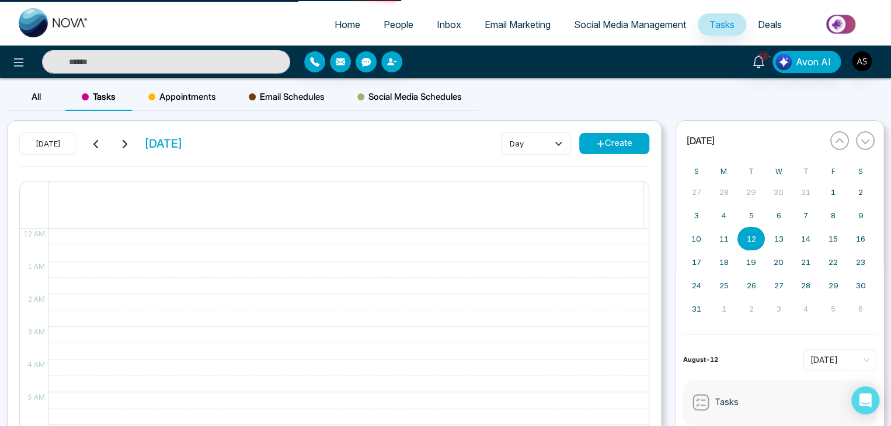
select select "*"
